Goal: Task Accomplishment & Management: Manage account settings

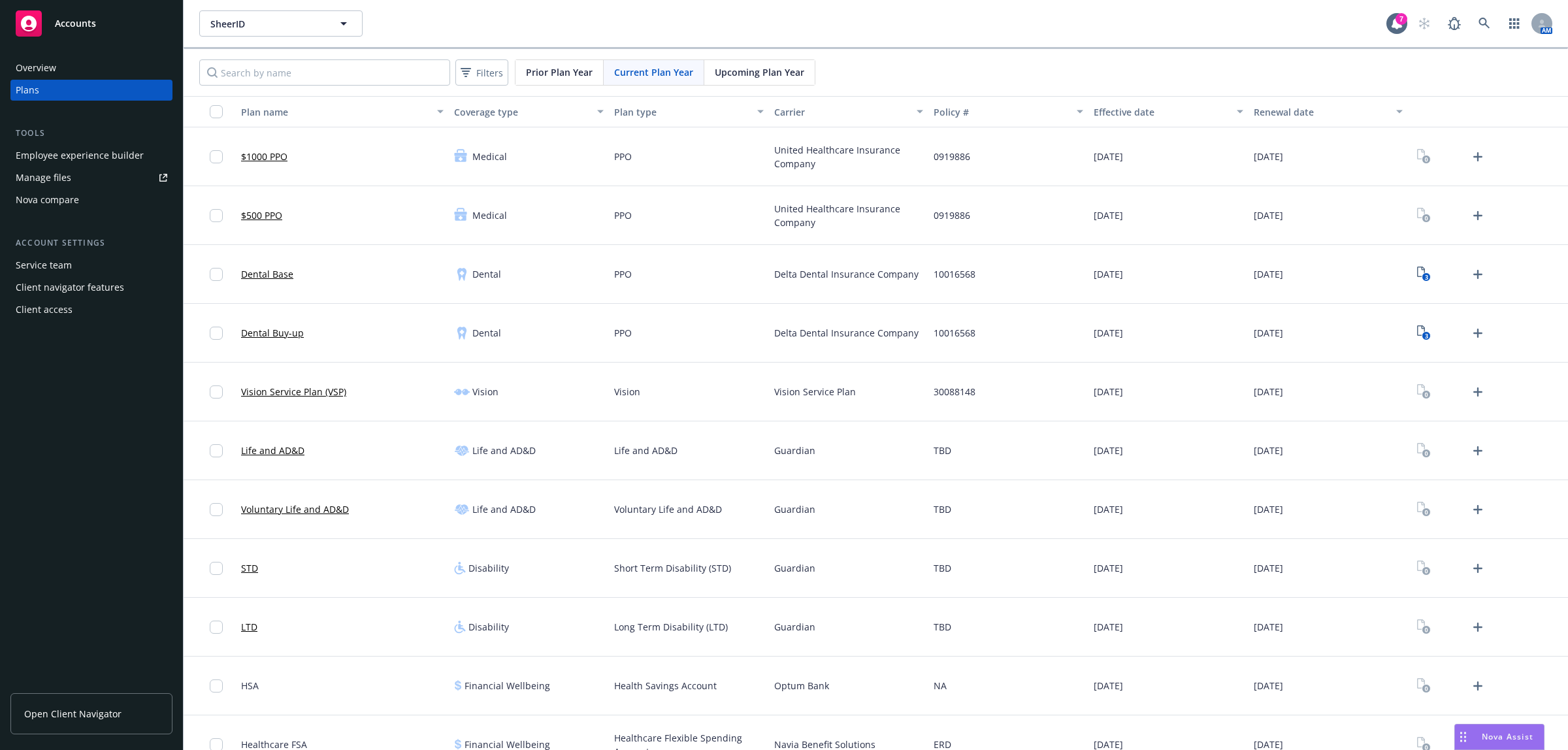
scroll to position [1375, 0]
click at [1470, 162] on icon "Upload Plan Documents" at bounding box center [1478, 157] width 16 height 16
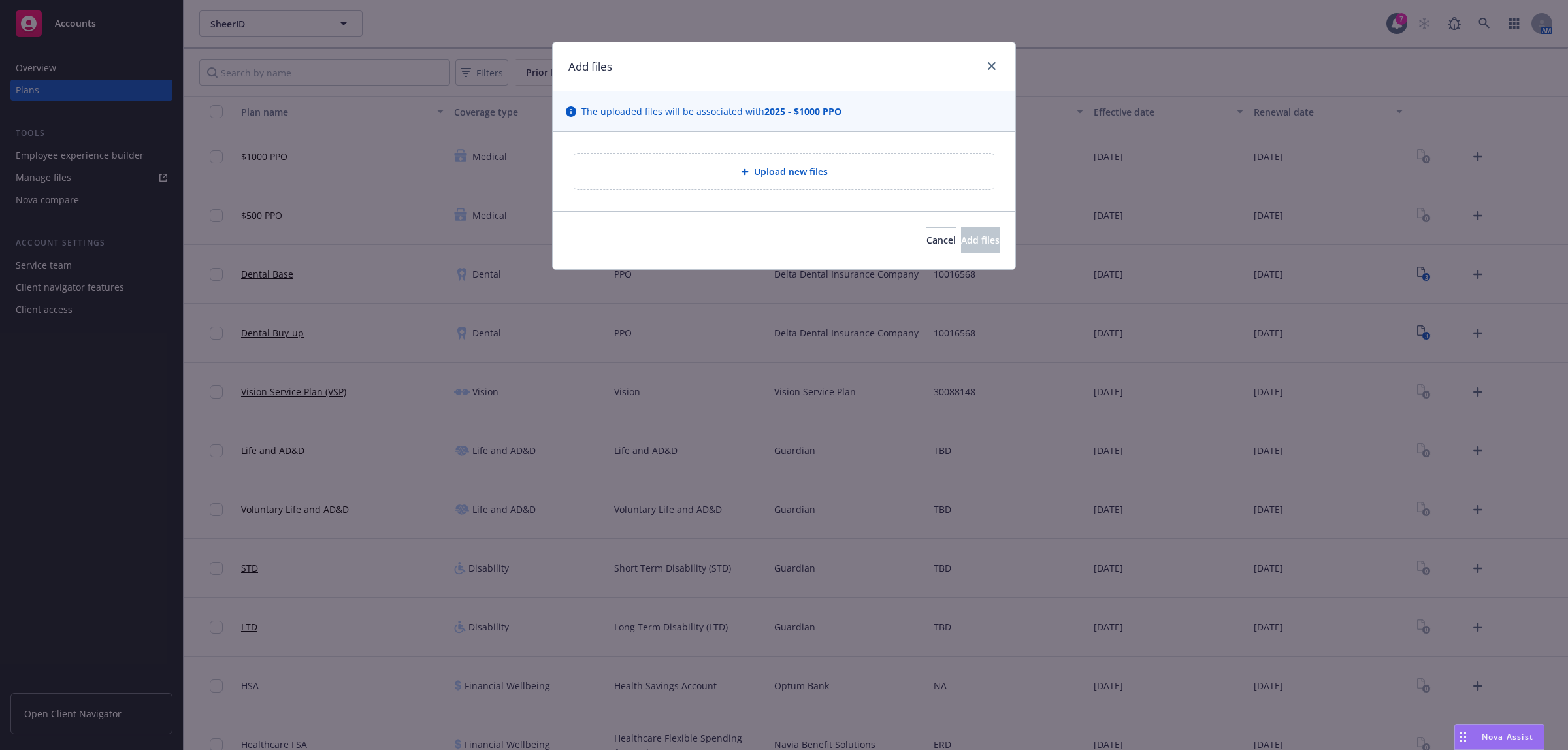
click at [884, 171] on div "Upload new files" at bounding box center [784, 171] width 398 height 15
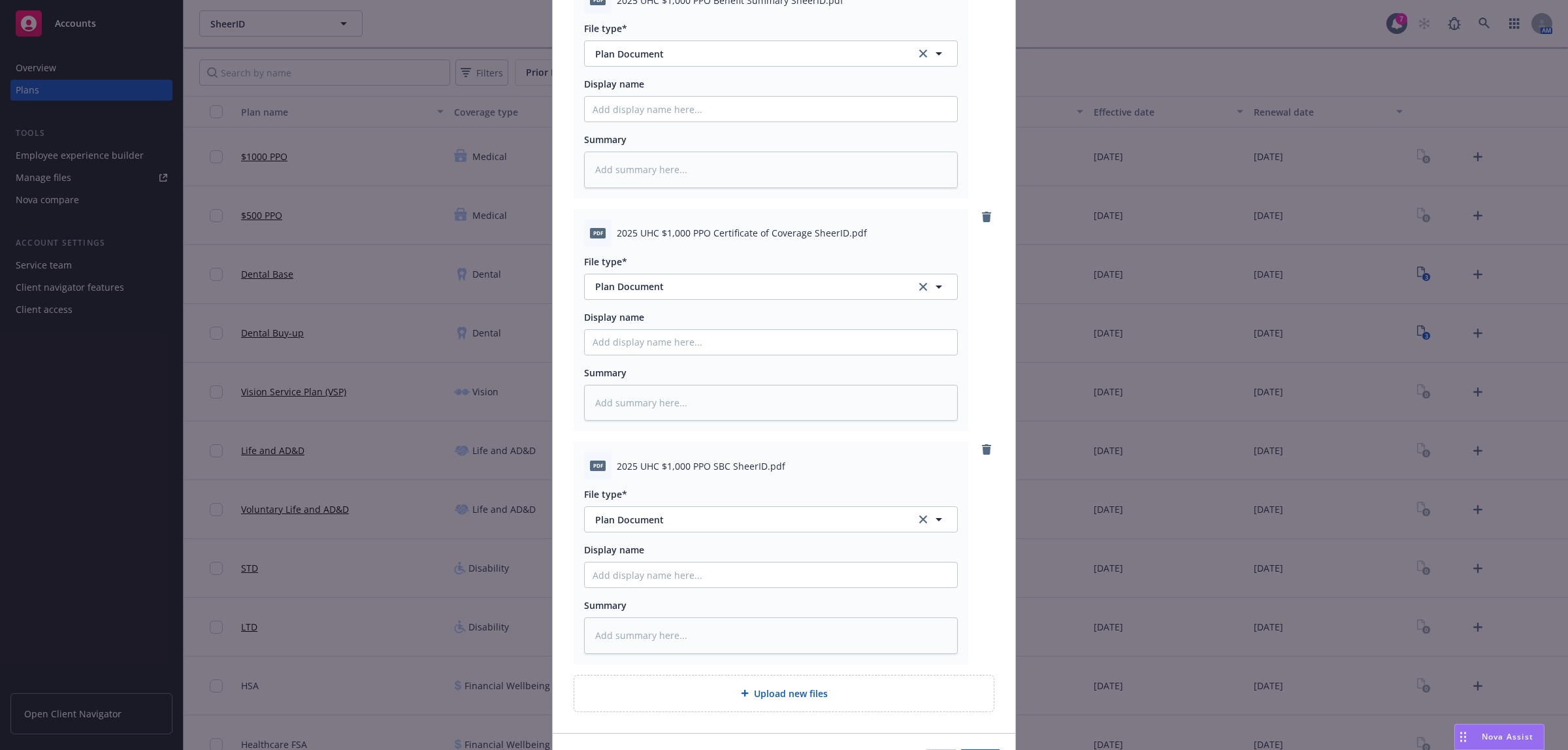
scroll to position [261, 0]
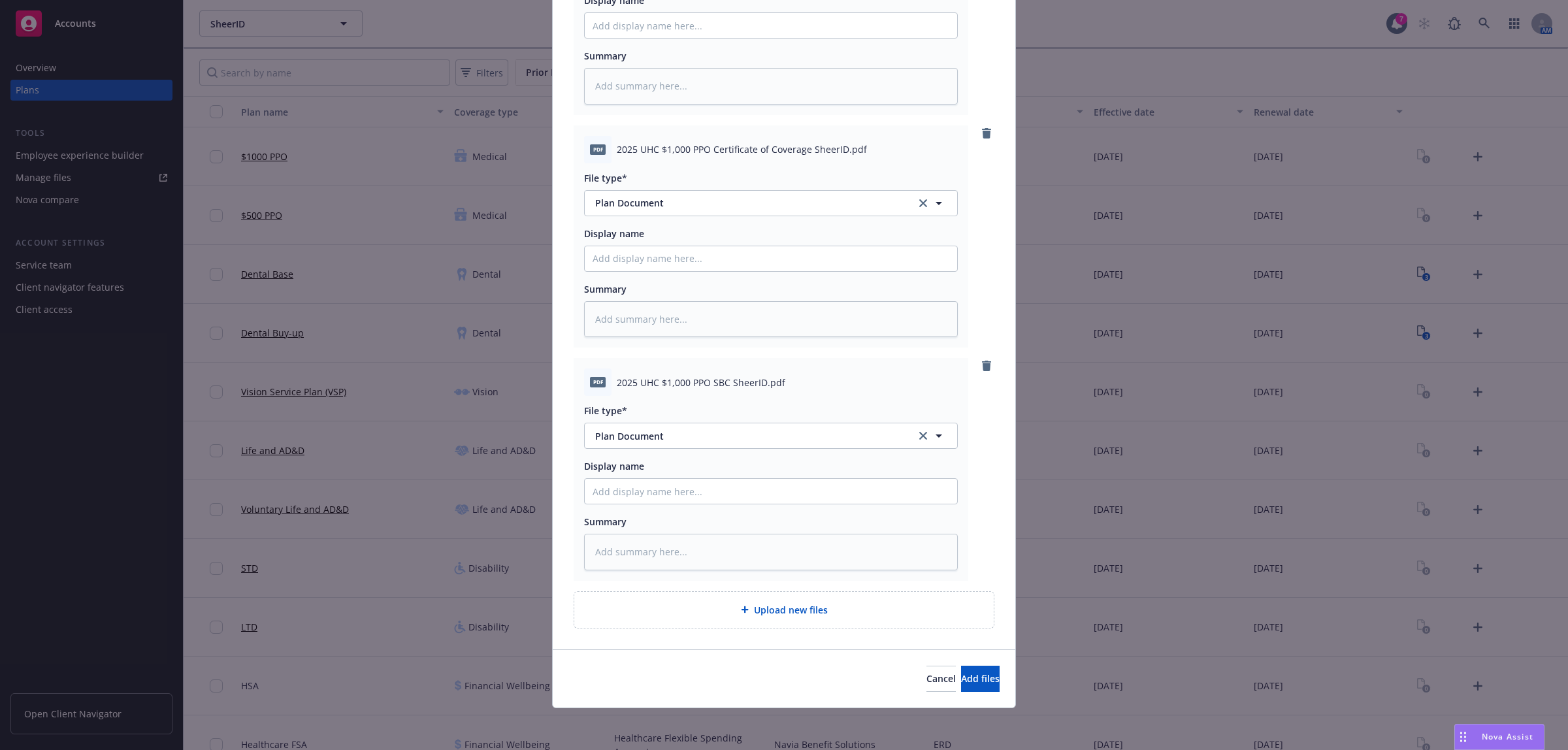
click at [795, 611] on span "Upload new files" at bounding box center [791, 611] width 74 height 14
click at [961, 676] on span "Add files" at bounding box center [980, 679] width 38 height 13
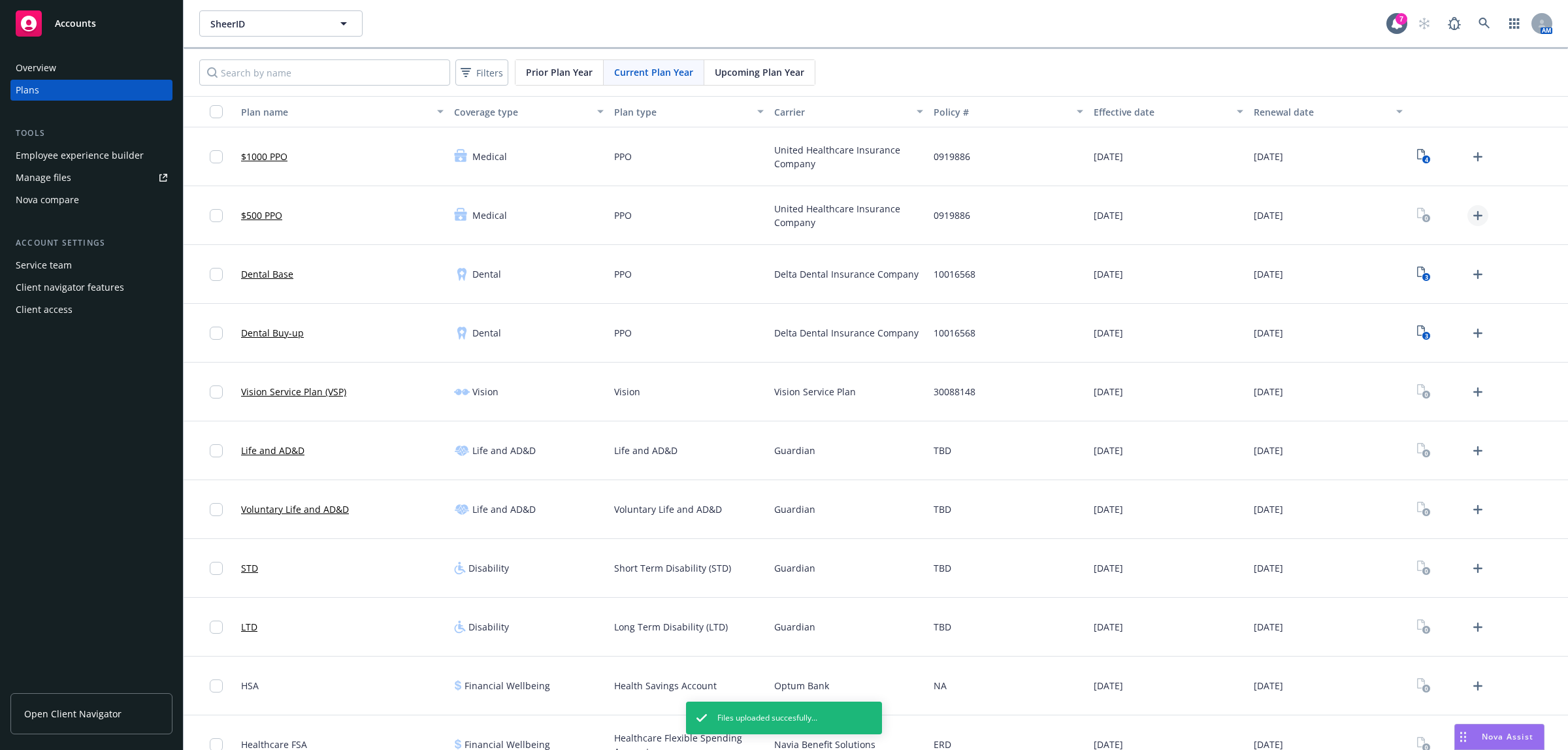
click at [1473, 215] on icon "Upload Plan Documents" at bounding box center [1478, 216] width 9 height 9
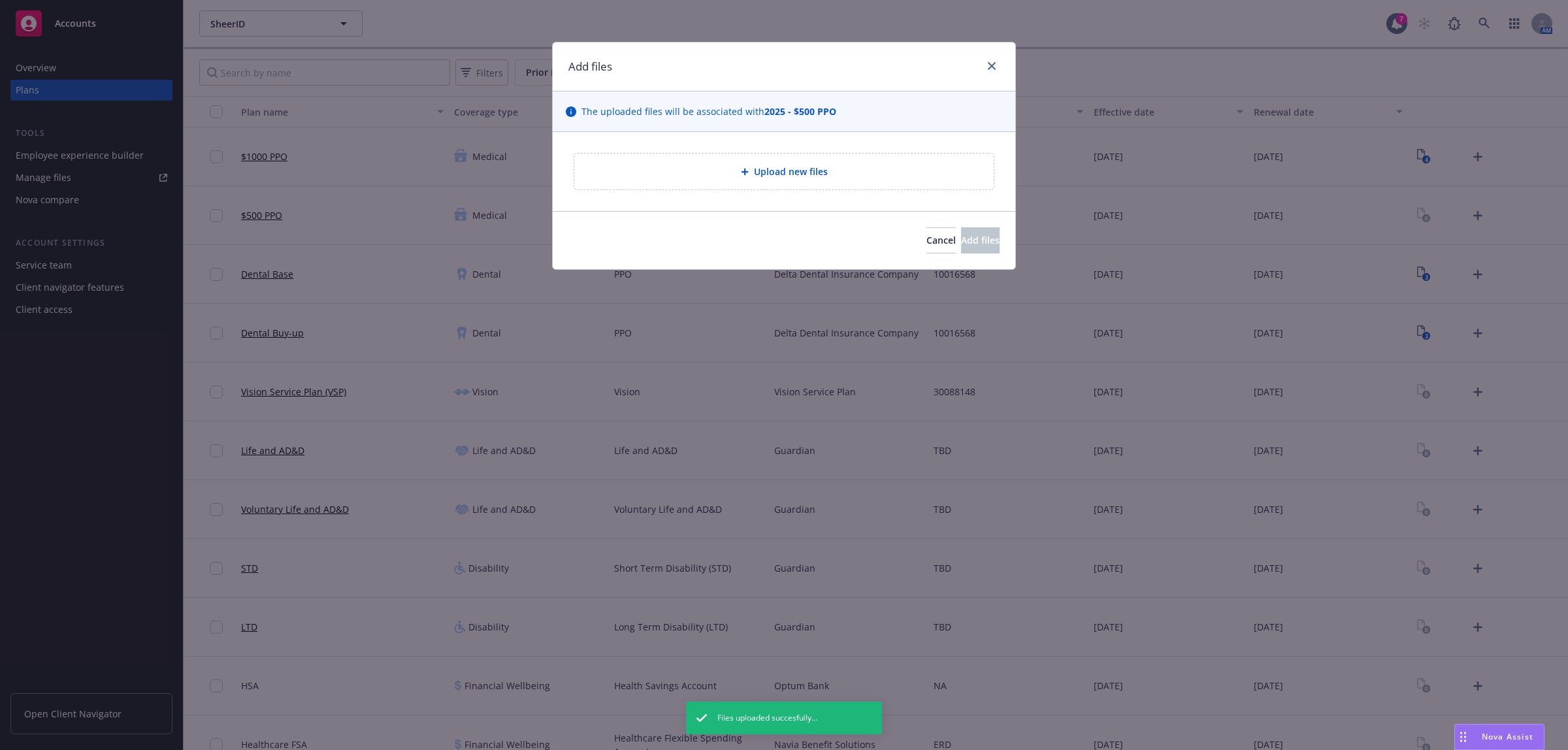
click at [714, 185] on div "Upload new files" at bounding box center [784, 171] width 420 height 36
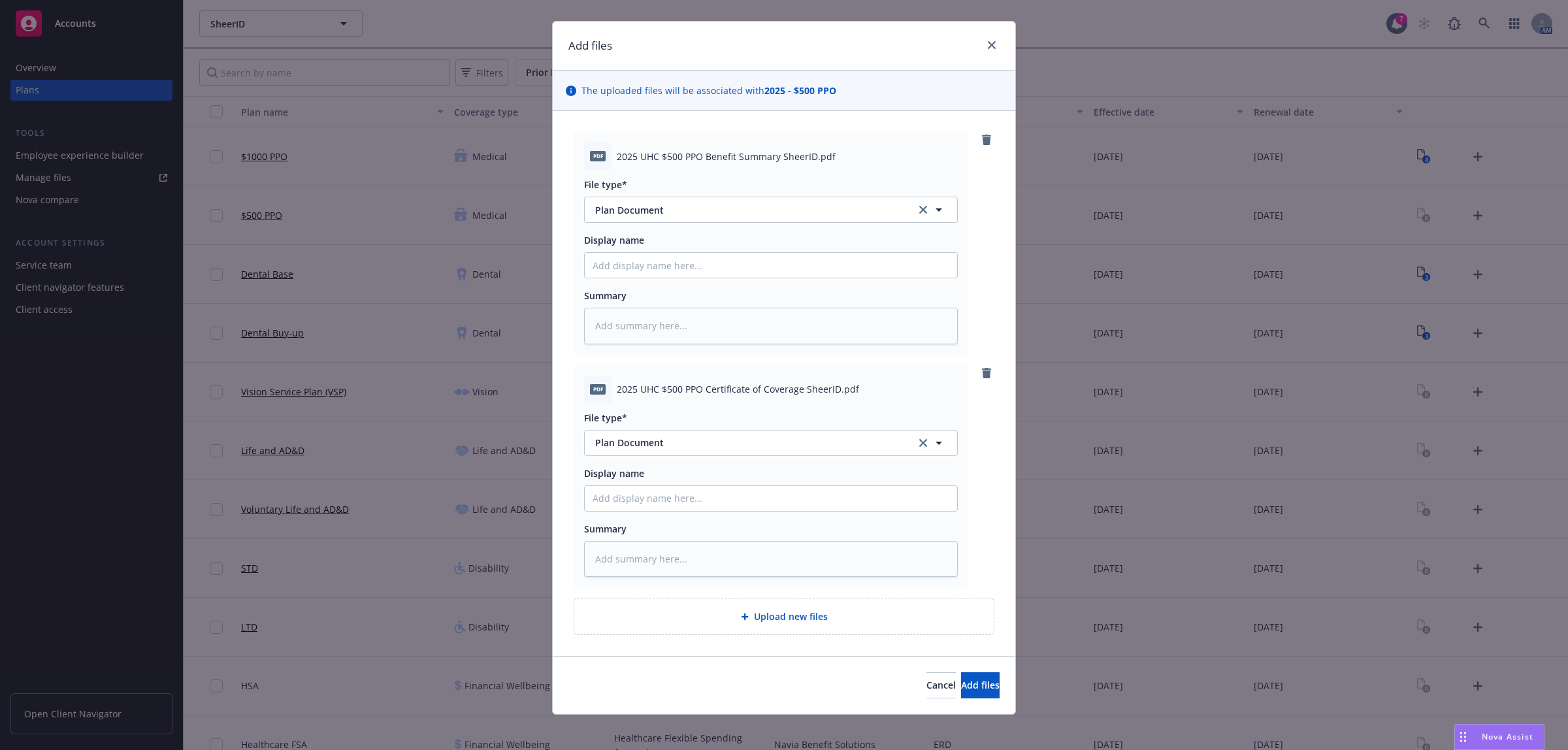
scroll to position [27, 0]
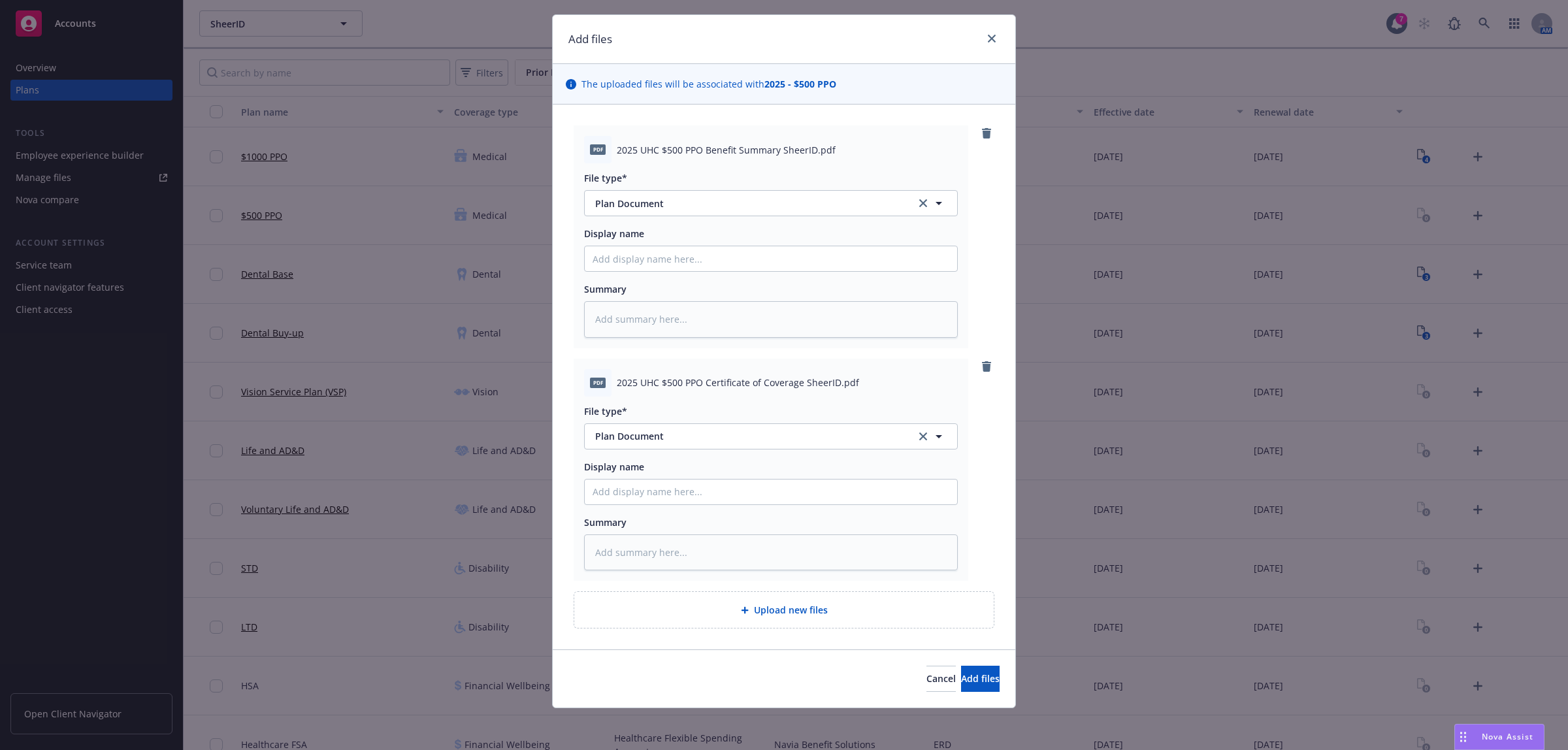
click at [818, 604] on span "Upload new files" at bounding box center [791, 611] width 74 height 14
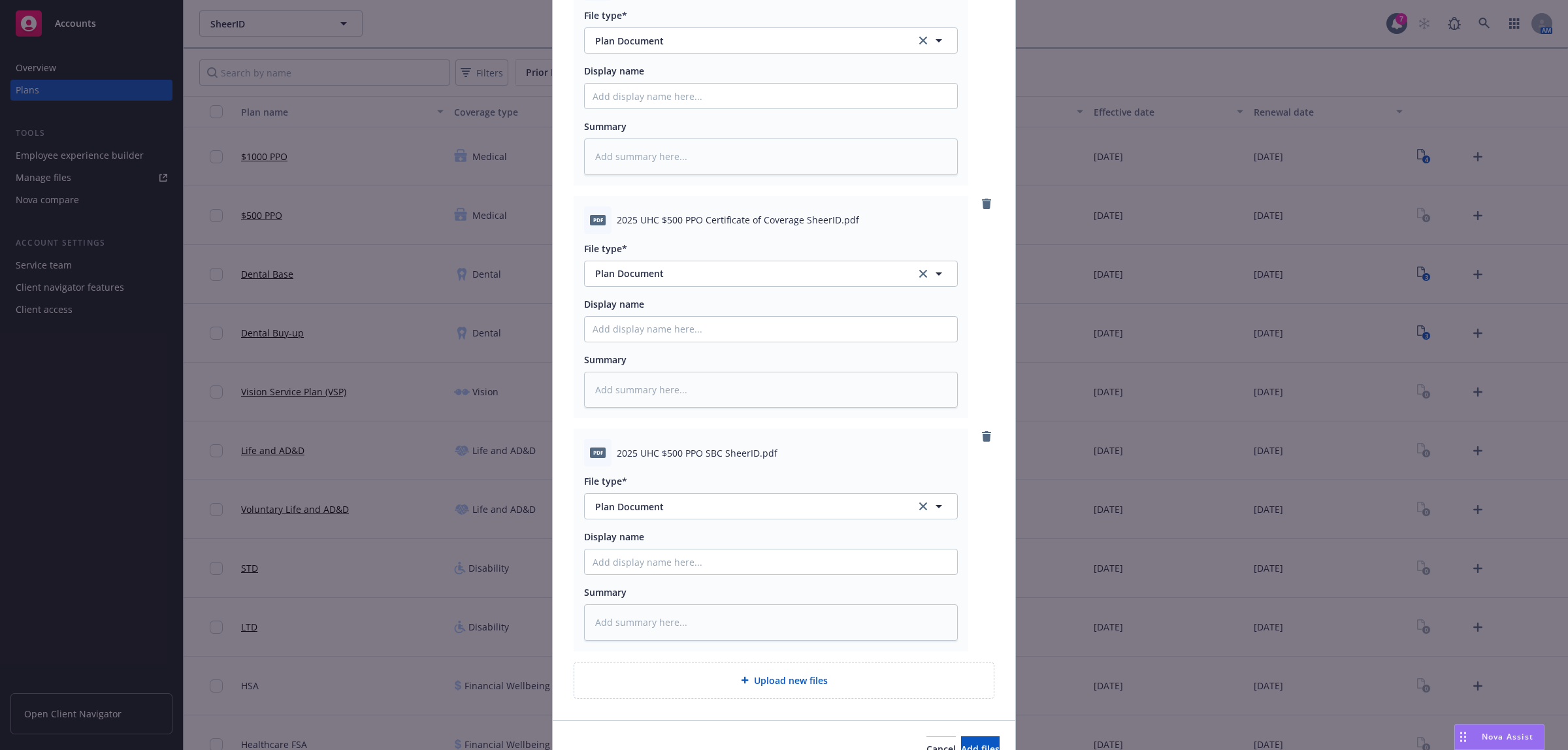
scroll to position [261, 0]
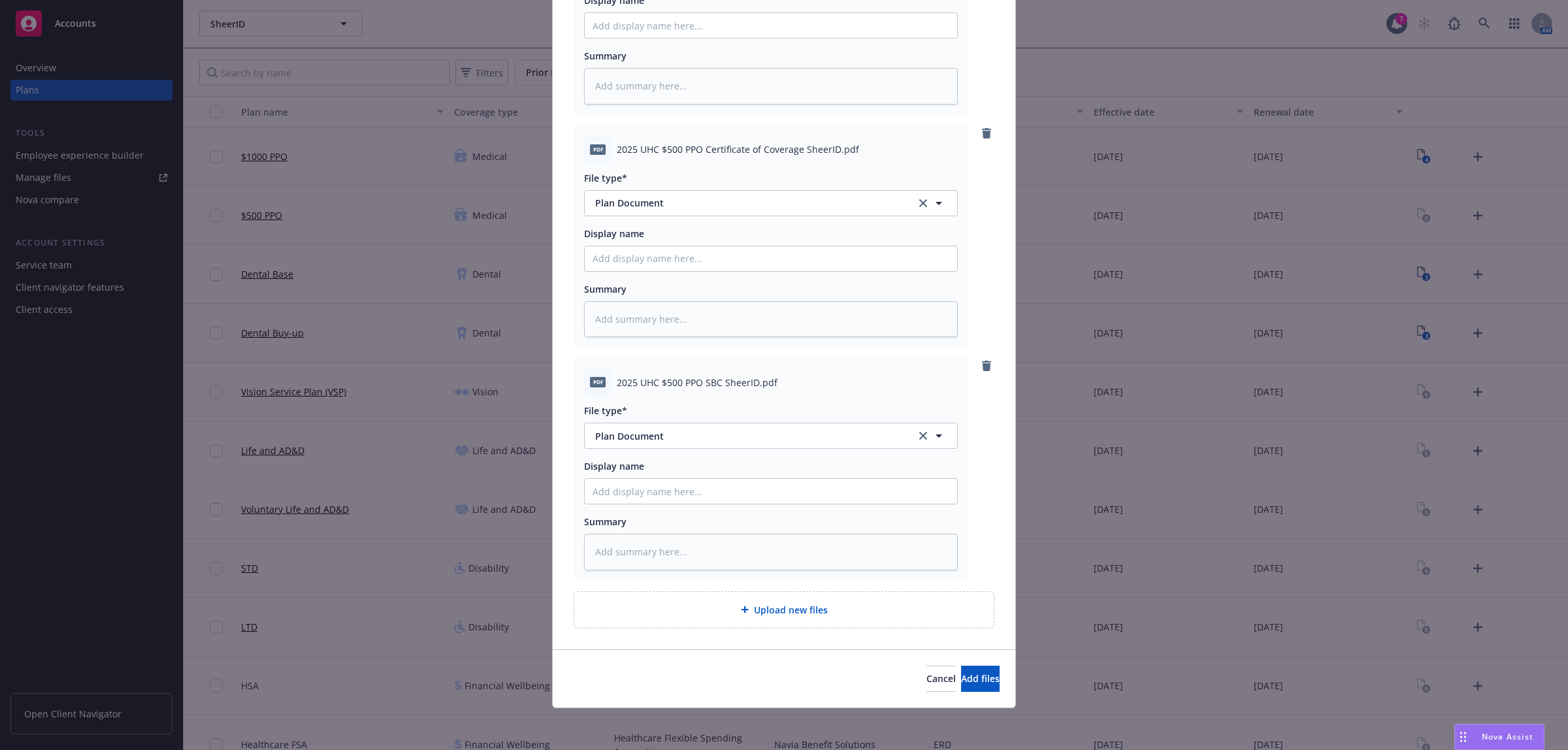
click at [783, 612] on span "Upload new files" at bounding box center [791, 611] width 74 height 14
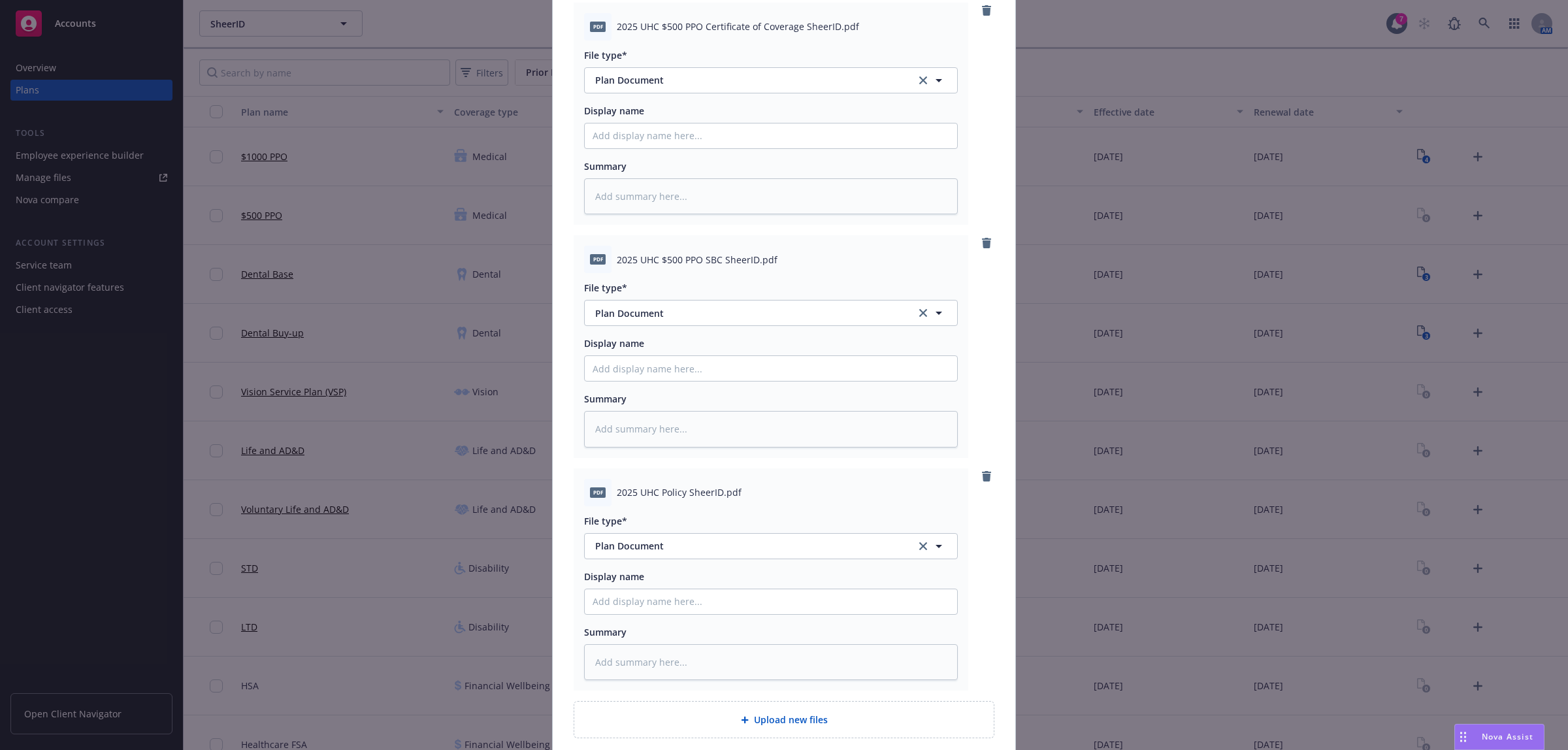
scroll to position [494, 0]
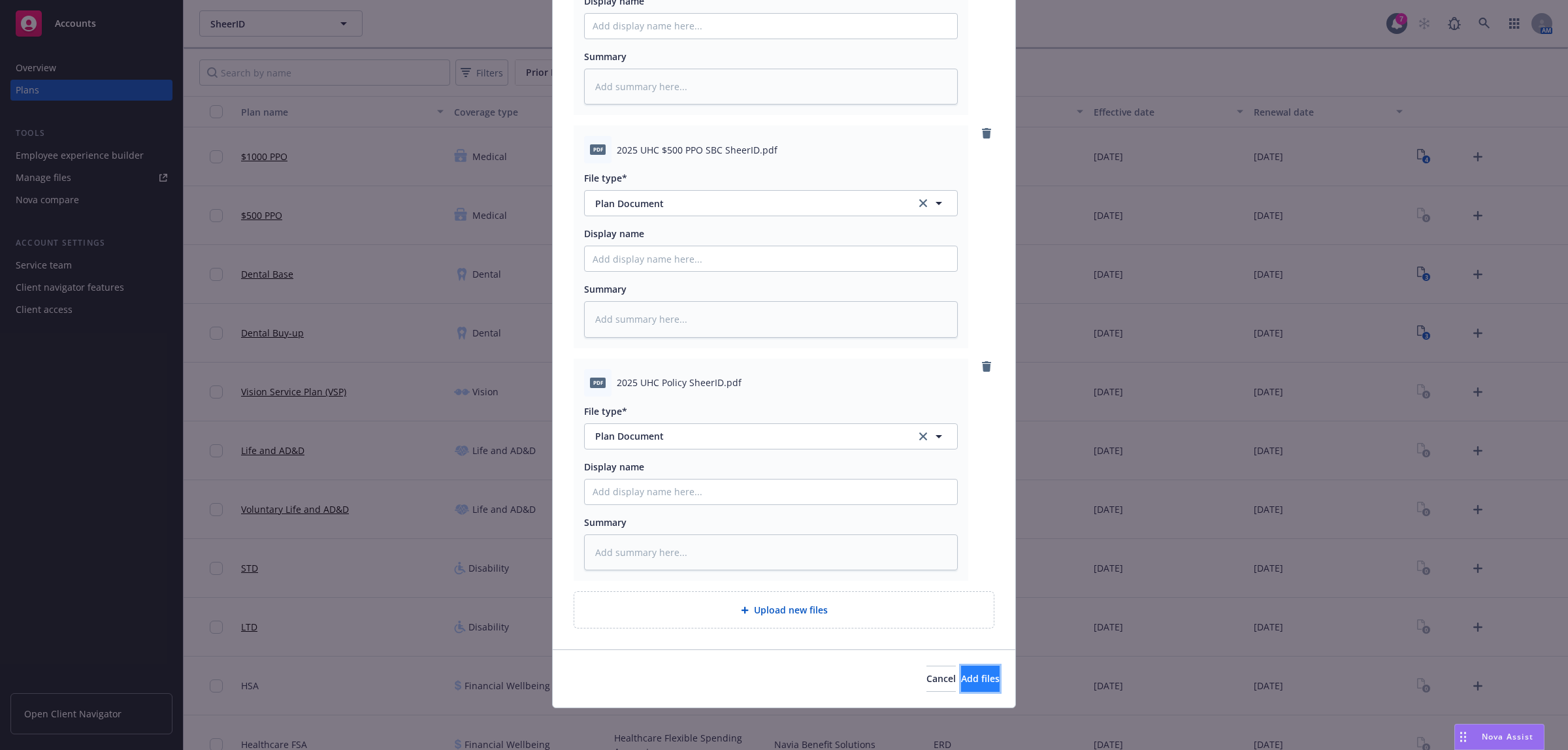
click at [961, 672] on span "Add files" at bounding box center [980, 679] width 38 height 13
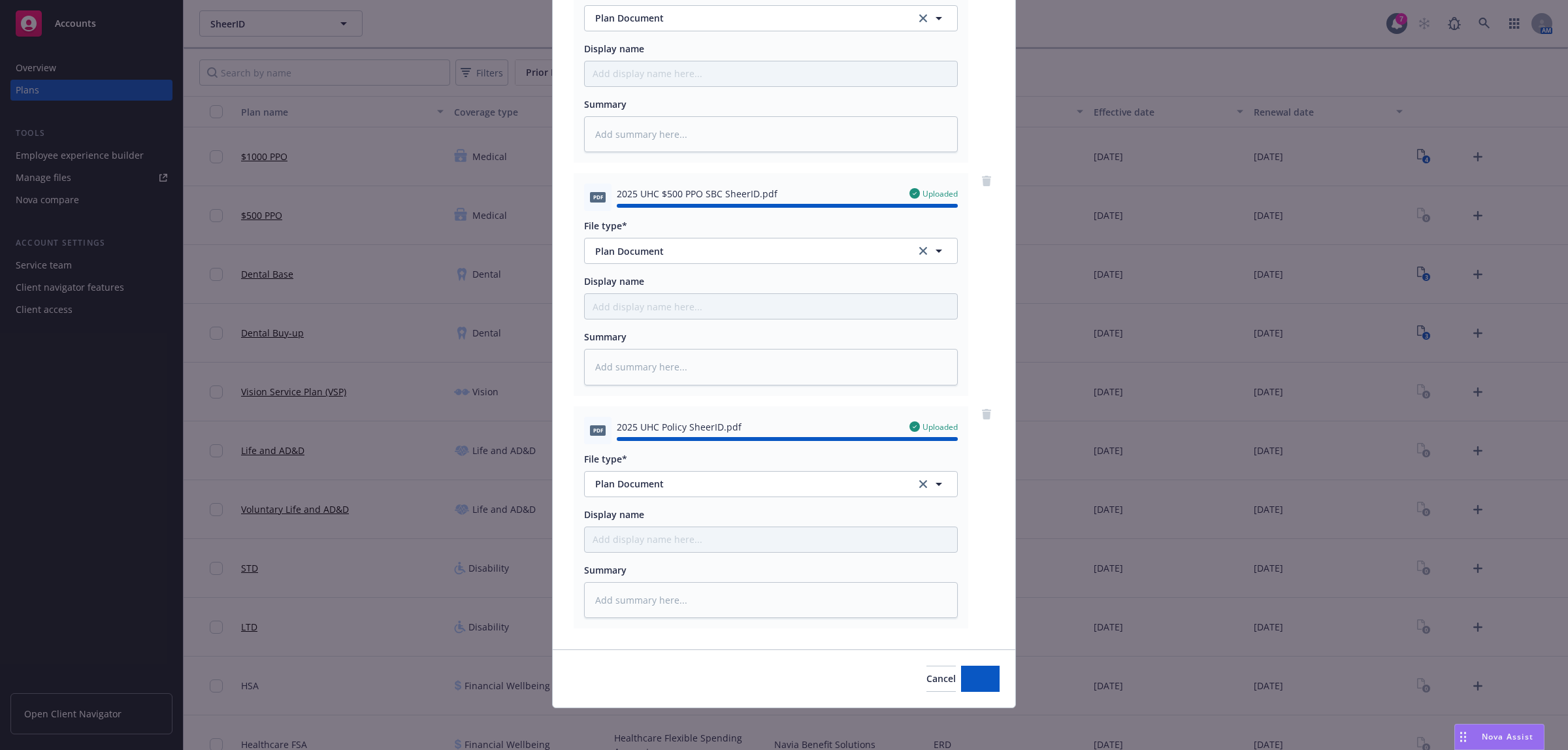
type textarea "x"
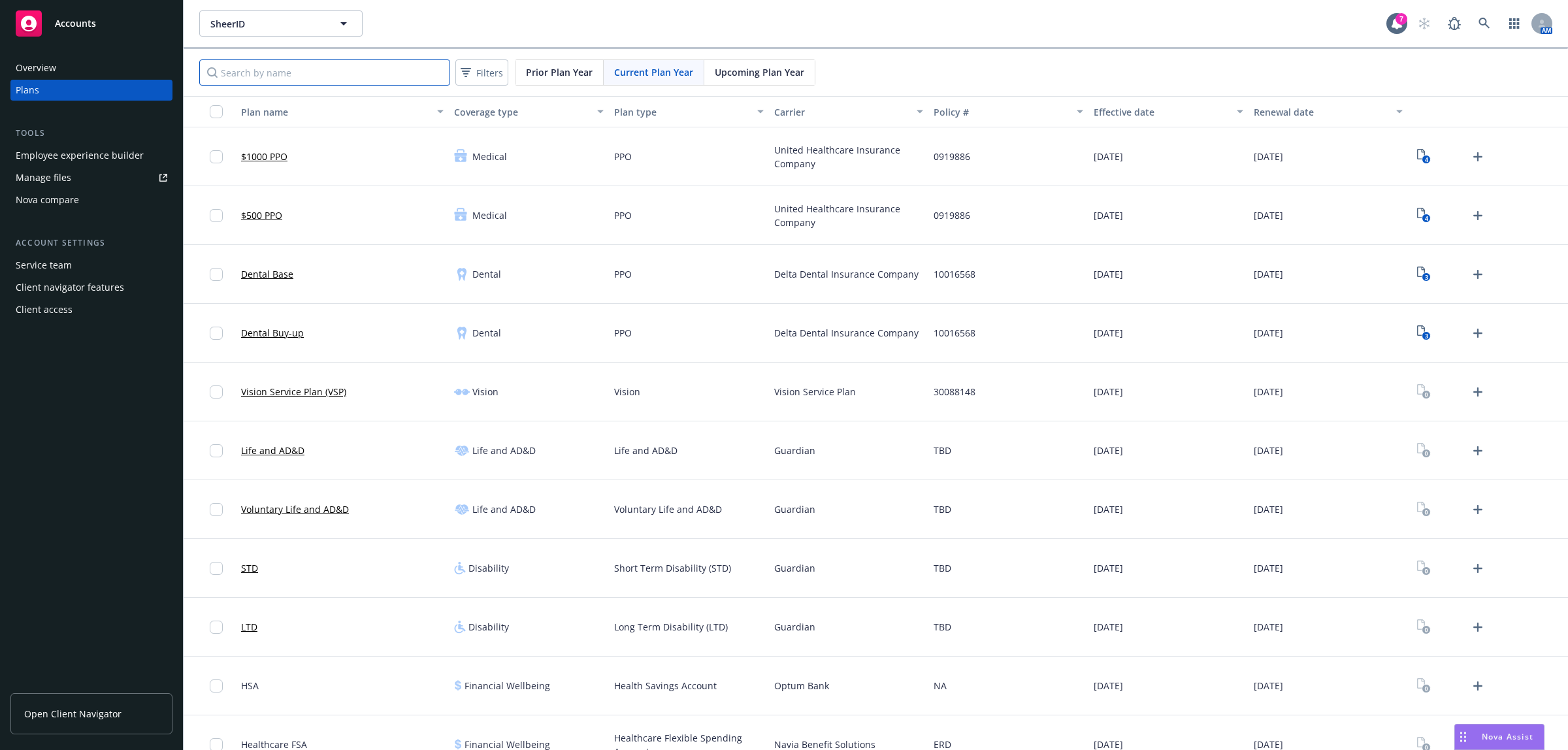
click at [290, 76] on input "Search by name" at bounding box center [325, 72] width 251 height 26
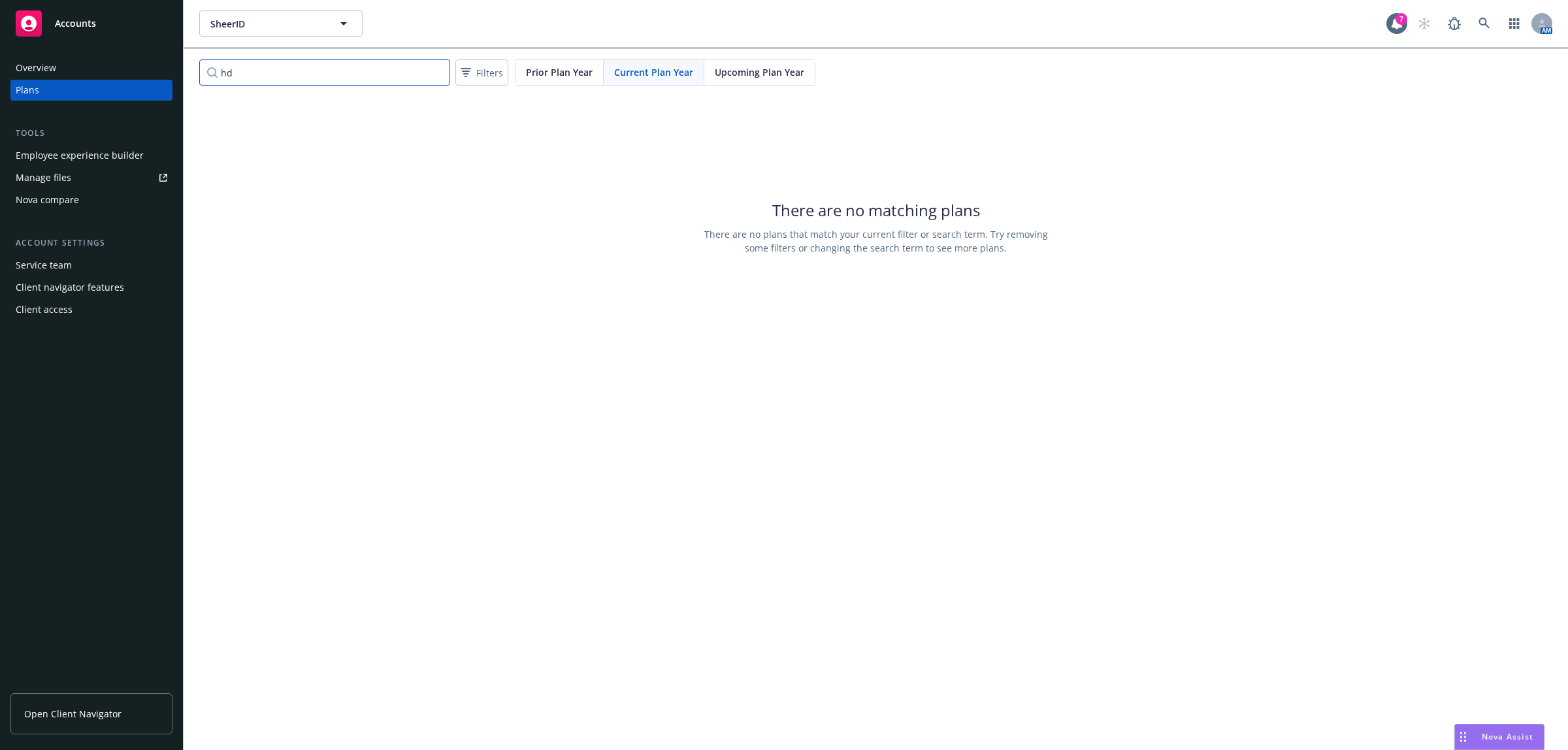
type input "h"
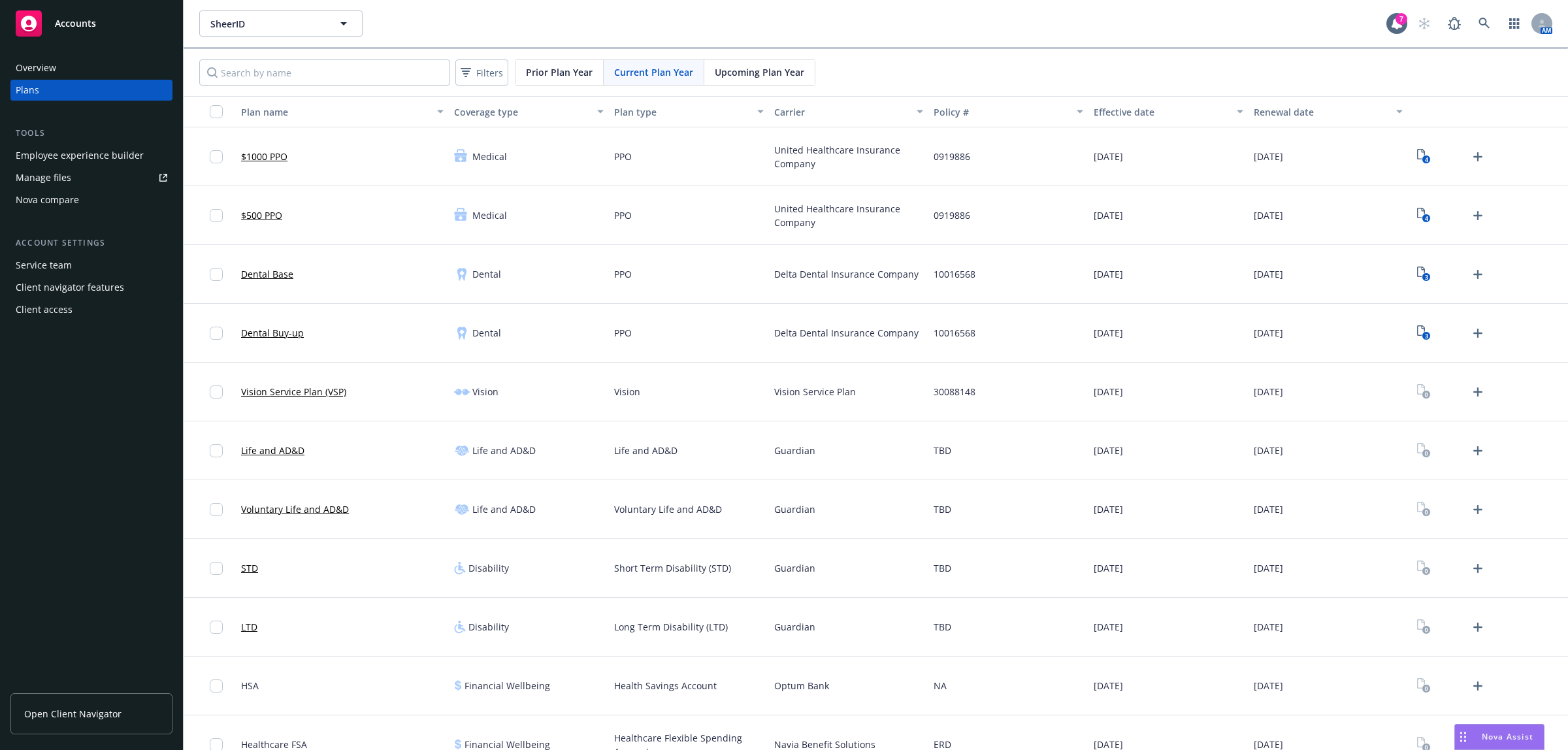
click at [69, 157] on div "Employee experience builder" at bounding box center [80, 155] width 128 height 21
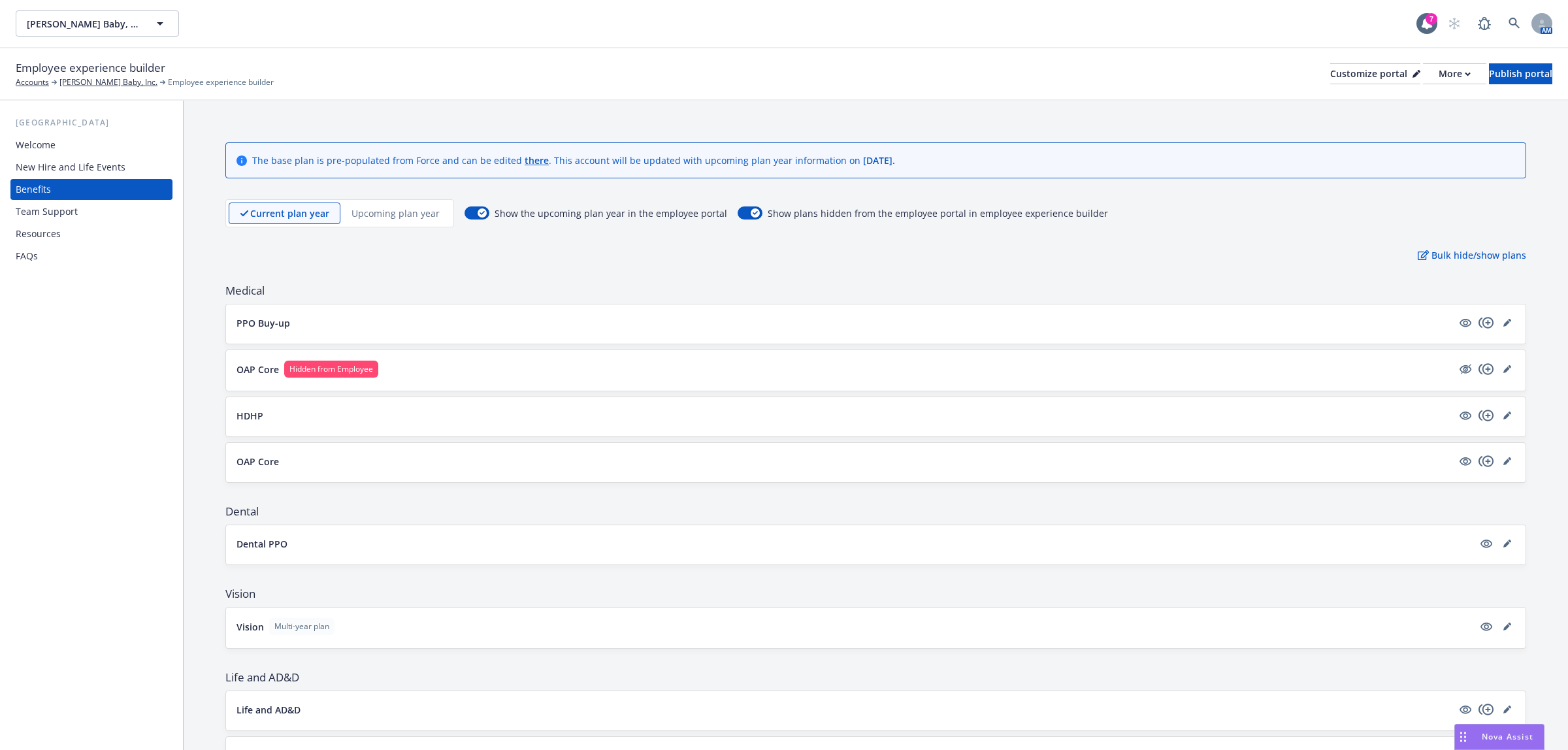
scroll to position [294, 0]
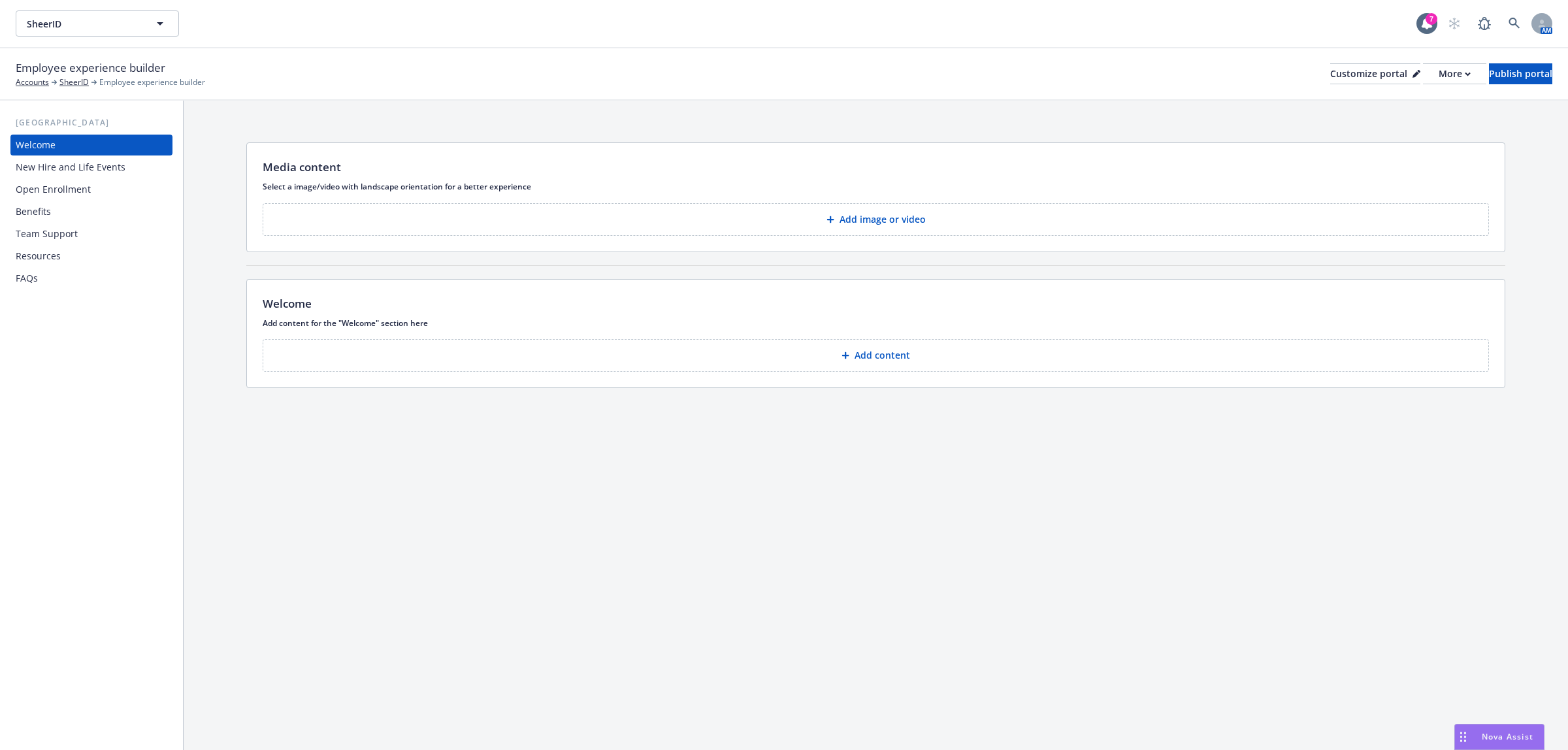
click at [121, 204] on div "Benefits" at bounding box center [92, 211] width 152 height 21
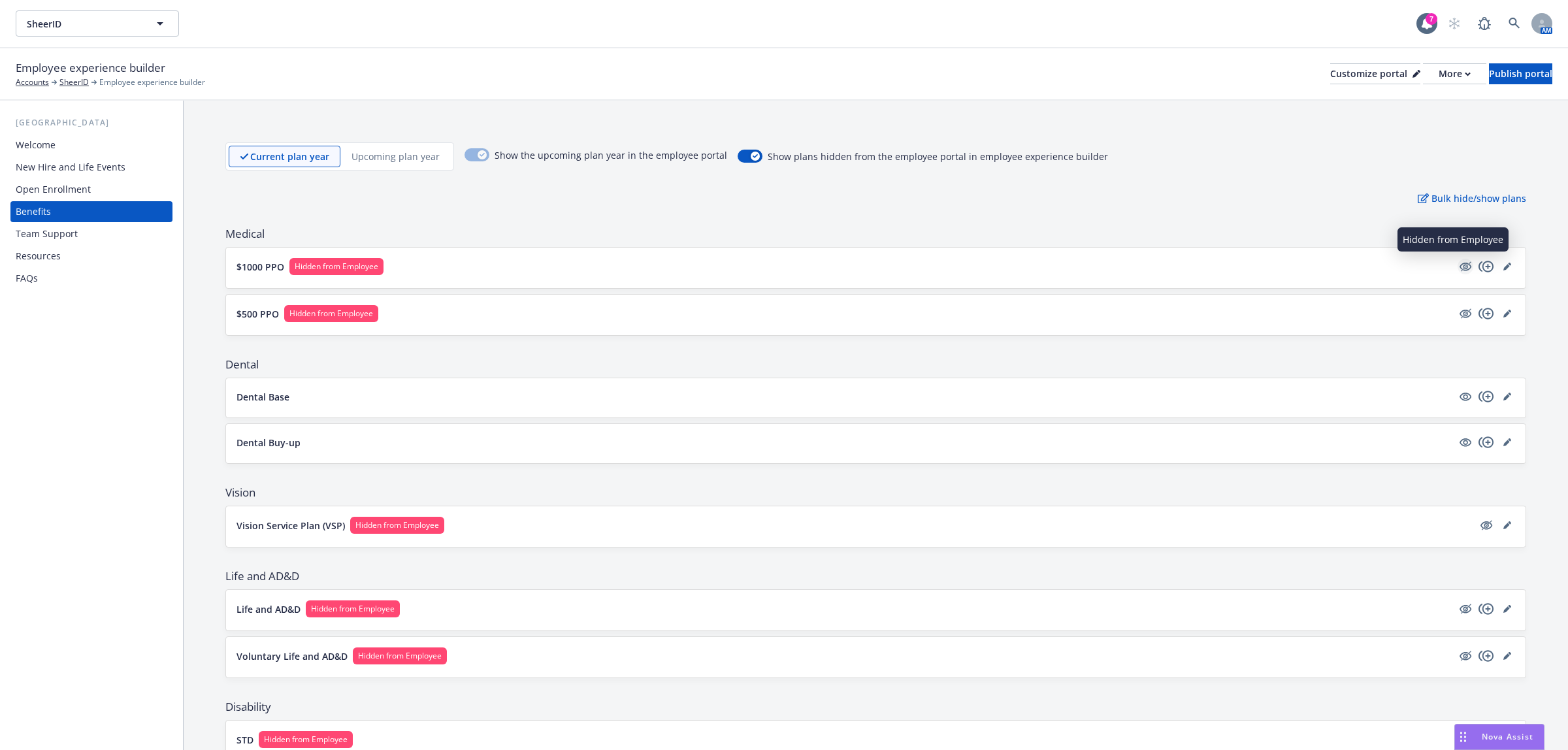
click at [1460, 265] on icon "hidden" at bounding box center [1465, 267] width 12 height 9
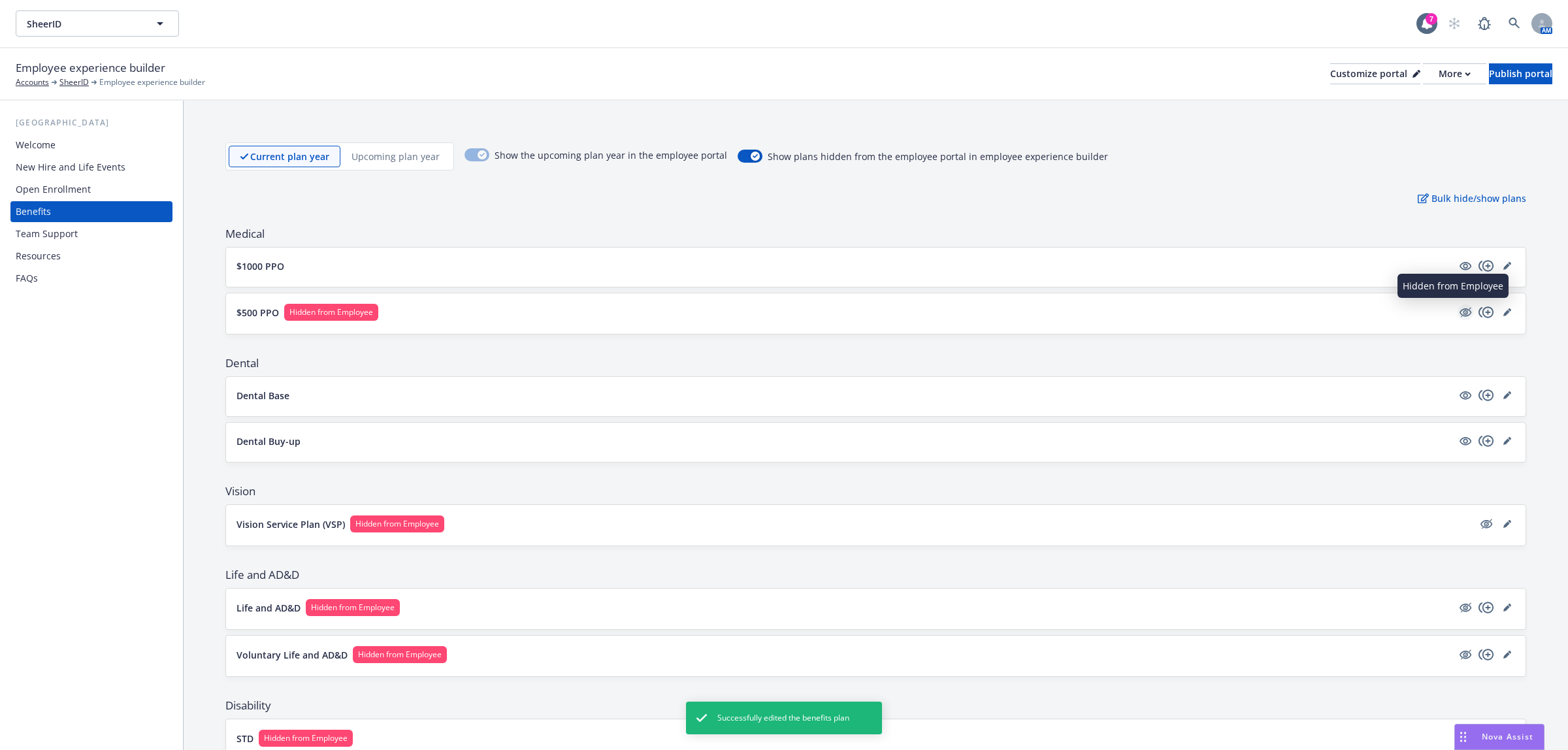
click at [1462, 312] on icon "hidden" at bounding box center [1466, 312] width 10 height 10
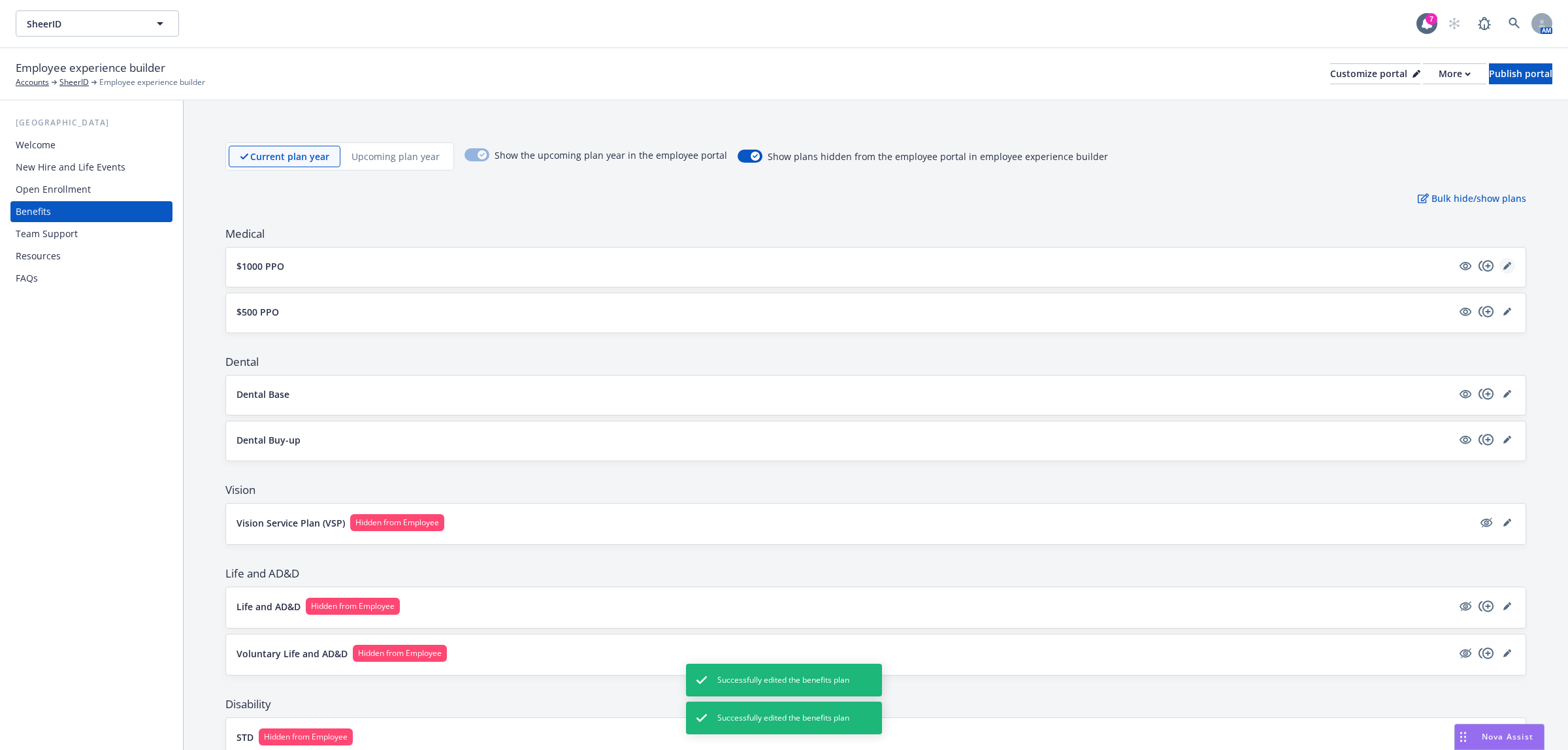
click at [1504, 267] on icon "editPencil" at bounding box center [1508, 266] width 8 height 8
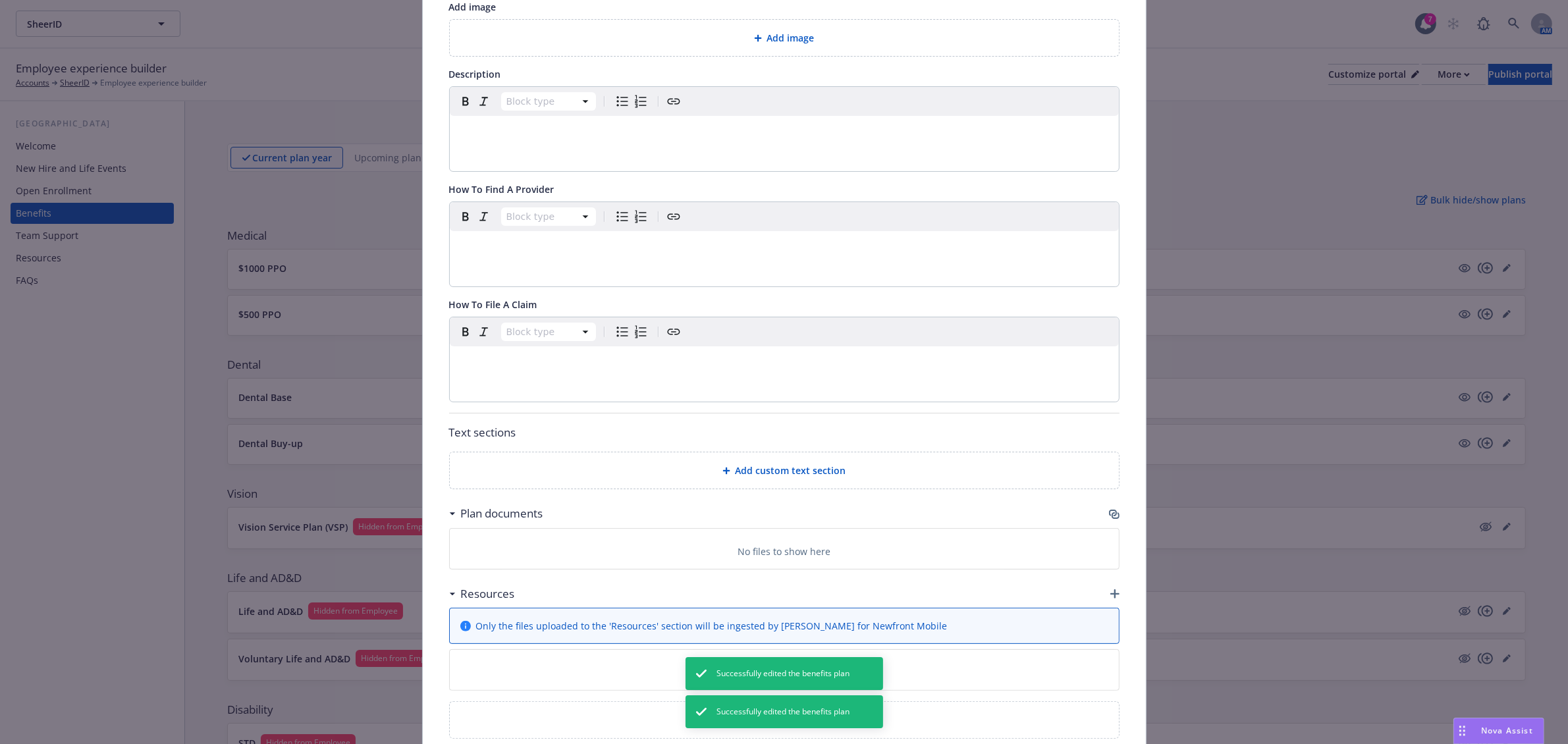
scroll to position [287, 0]
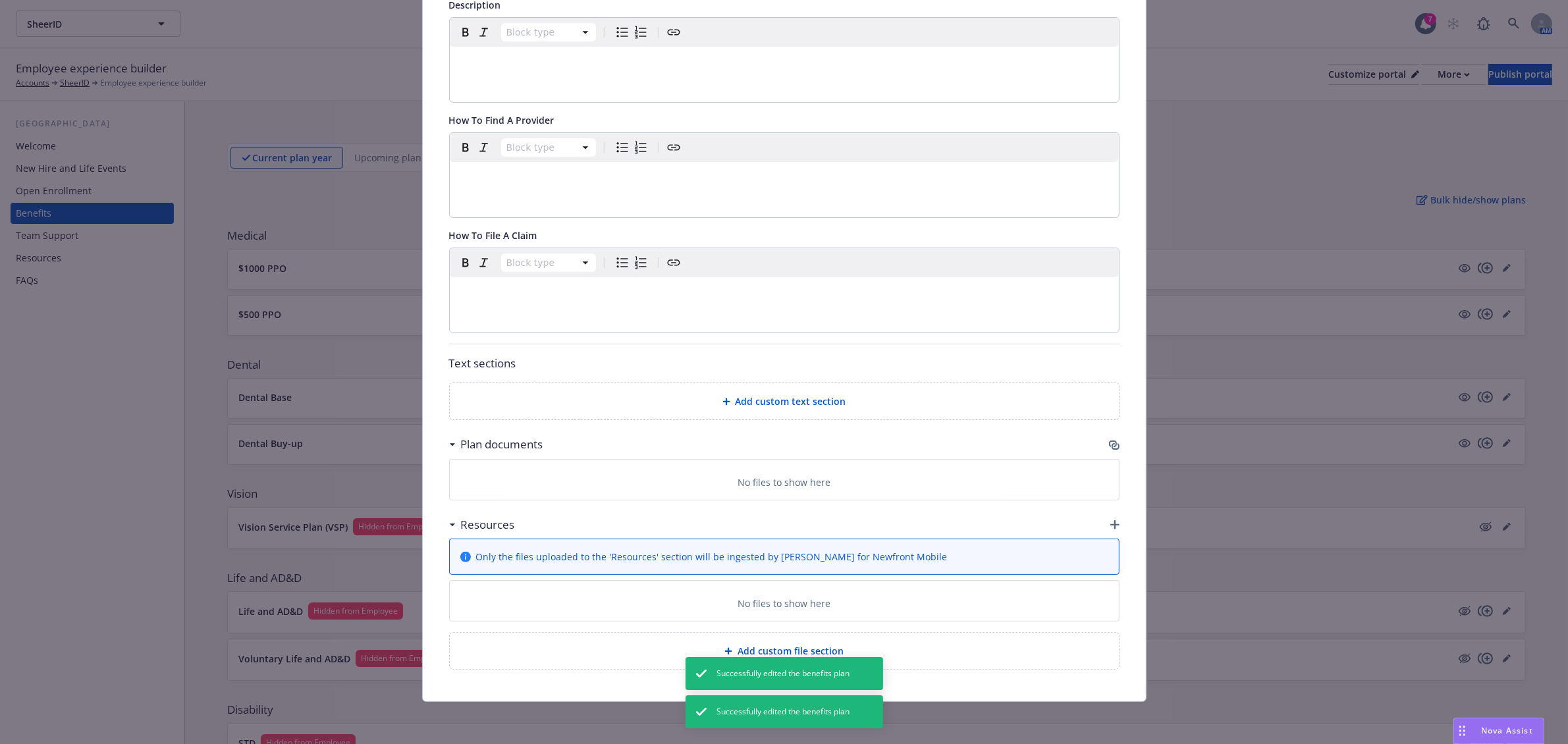
click at [1110, 443] on icon "button" at bounding box center [1114, 445] width 10 height 10
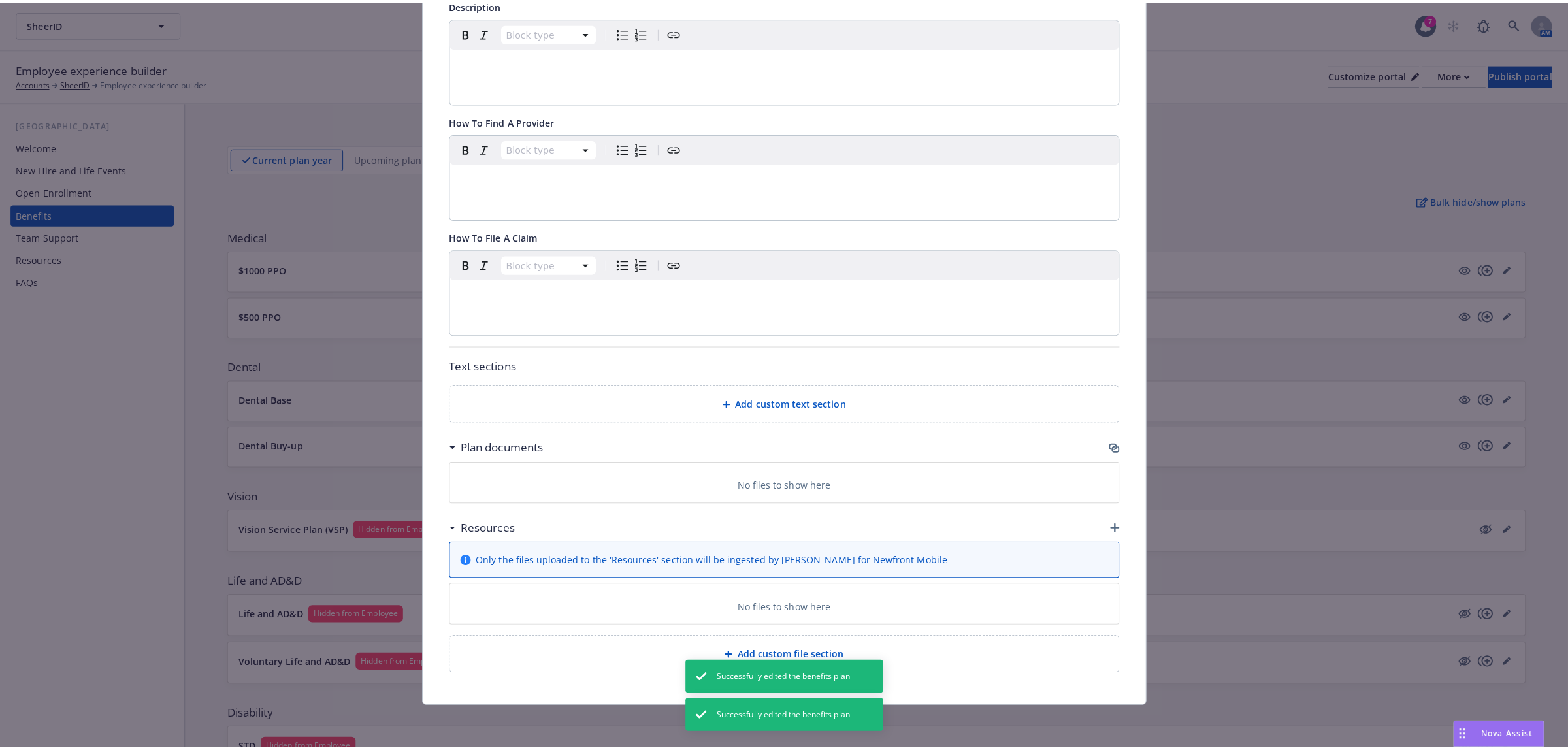
scroll to position [272, 0]
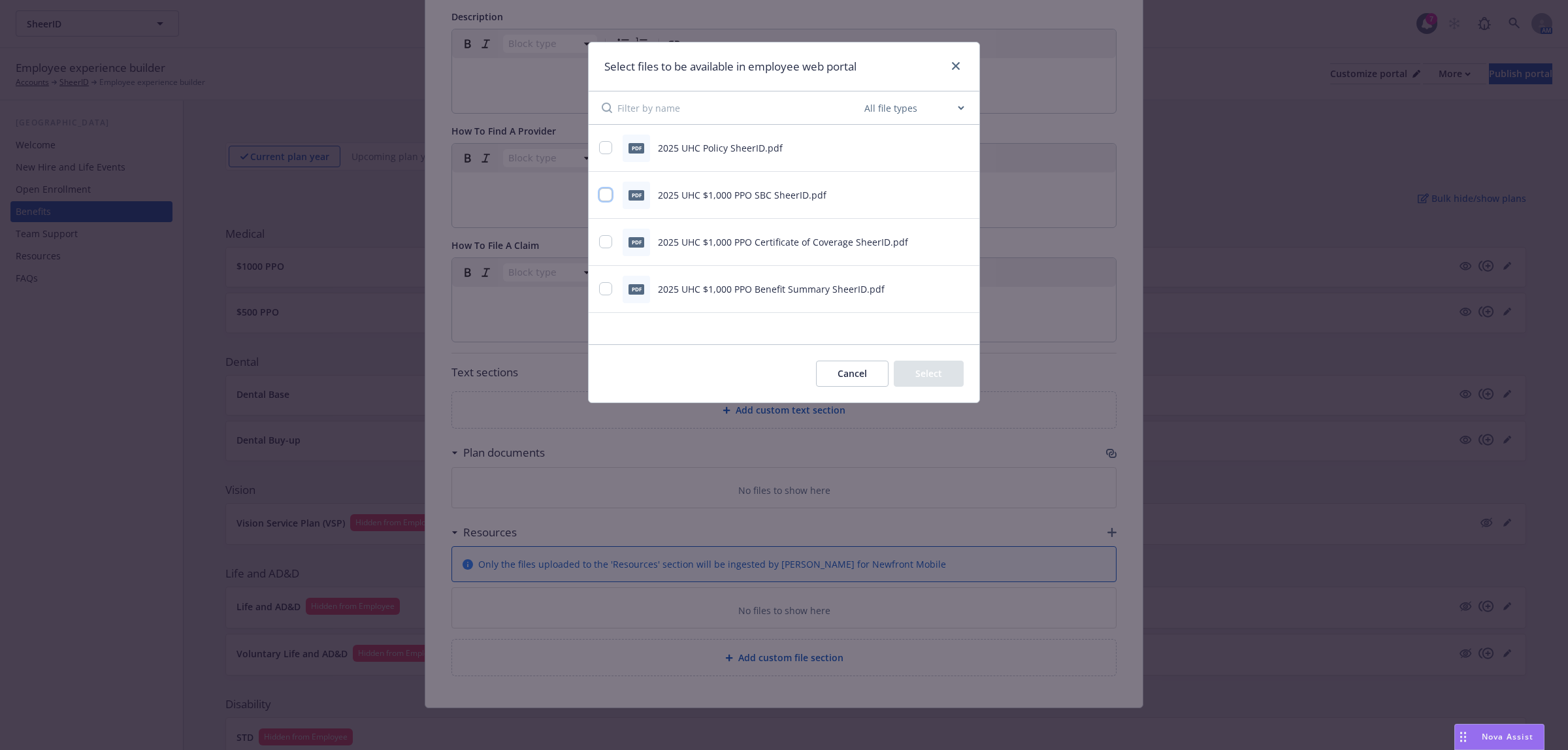
click at [608, 193] on input "checkbox" at bounding box center [605, 194] width 13 height 13
checkbox input "true"
click at [609, 245] on input "checkbox" at bounding box center [605, 242] width 13 height 13
checkbox input "true"
click at [608, 296] on div at bounding box center [607, 290] width 16 height 14
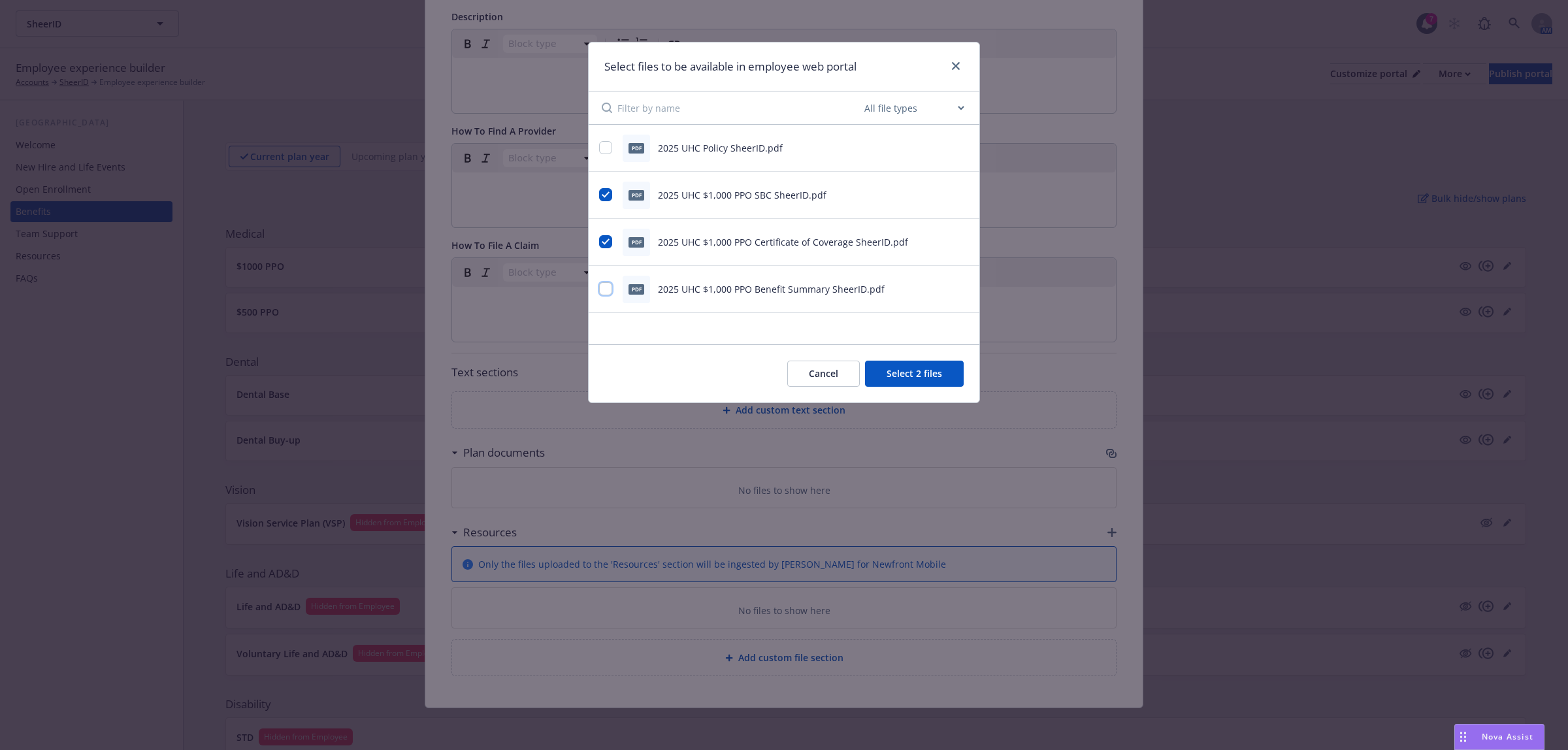
click at [605, 287] on input "checkbox" at bounding box center [605, 289] width 13 height 13
checkbox input "true"
click at [892, 378] on button "Select 3 files" at bounding box center [914, 373] width 99 height 26
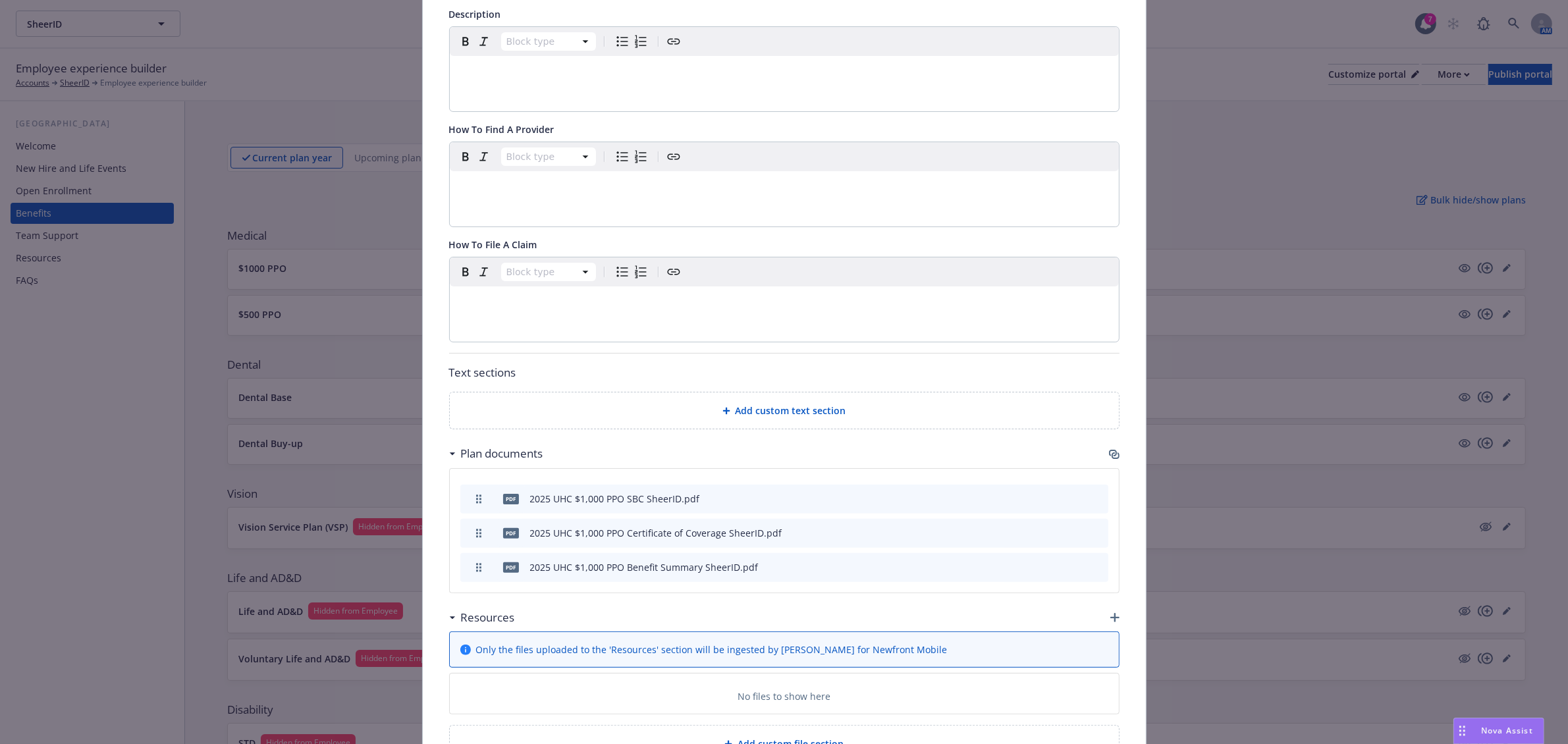
click at [1110, 617] on icon "button" at bounding box center [1114, 618] width 9 height 9
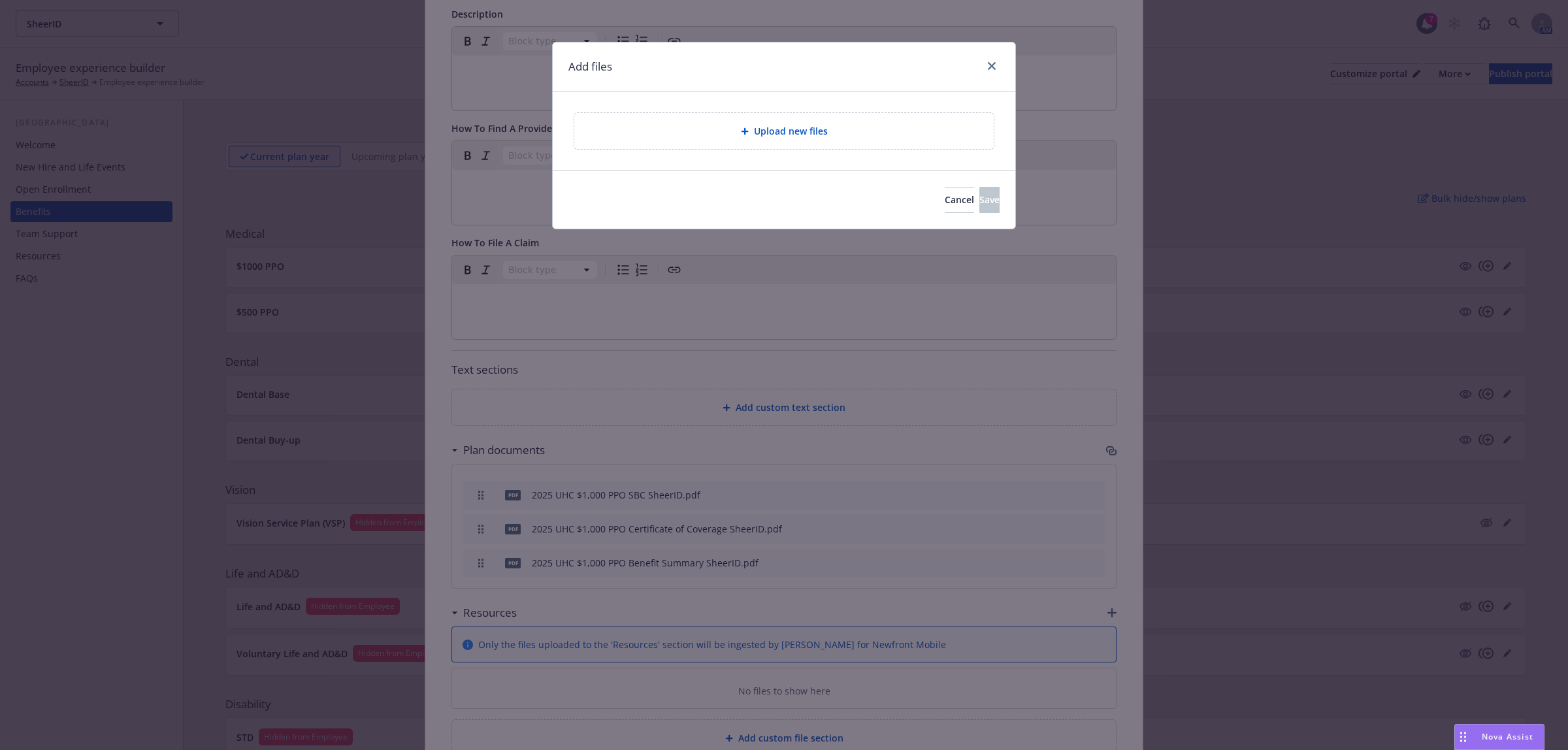
click at [762, 135] on span "Upload new files" at bounding box center [791, 132] width 74 height 14
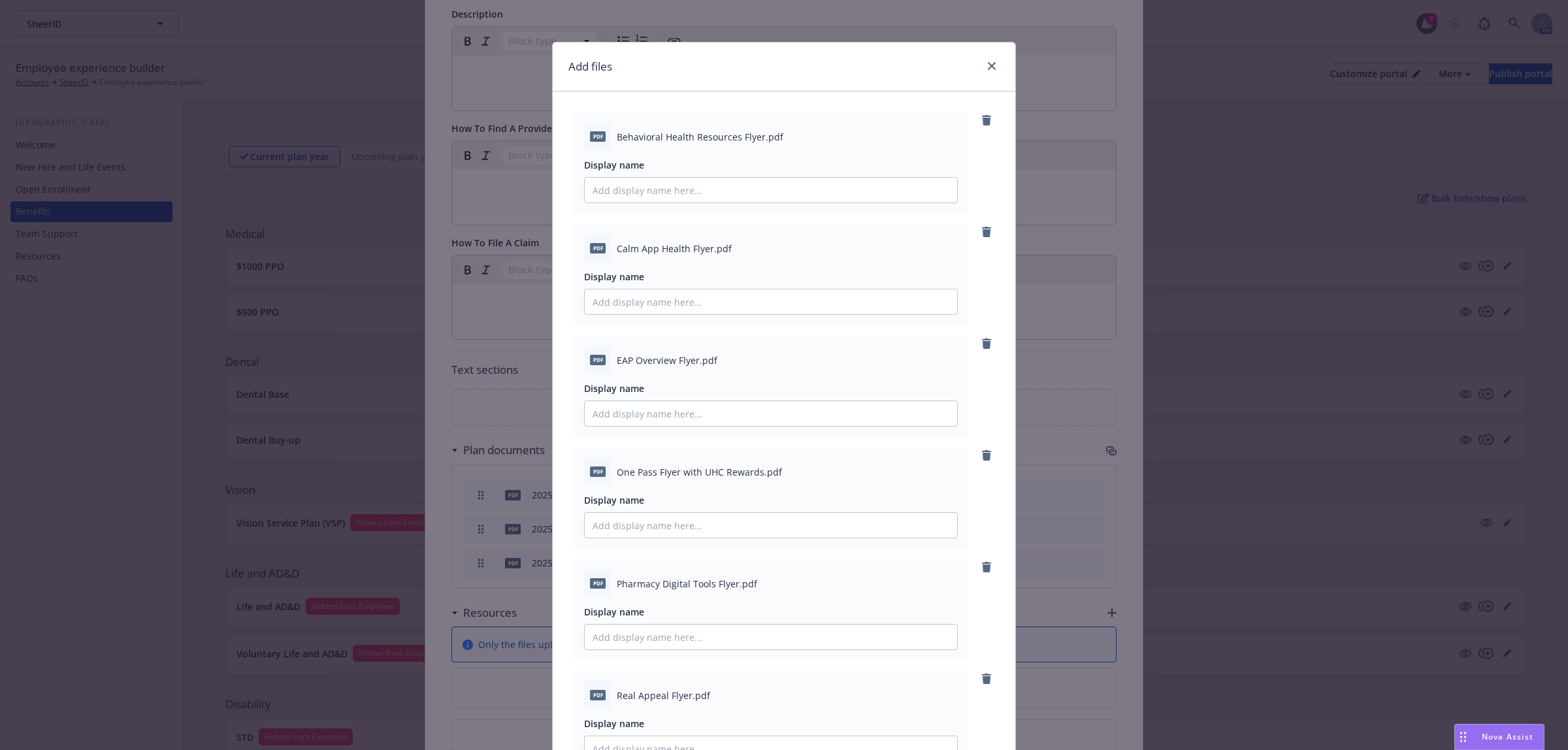
scroll to position [639, 0]
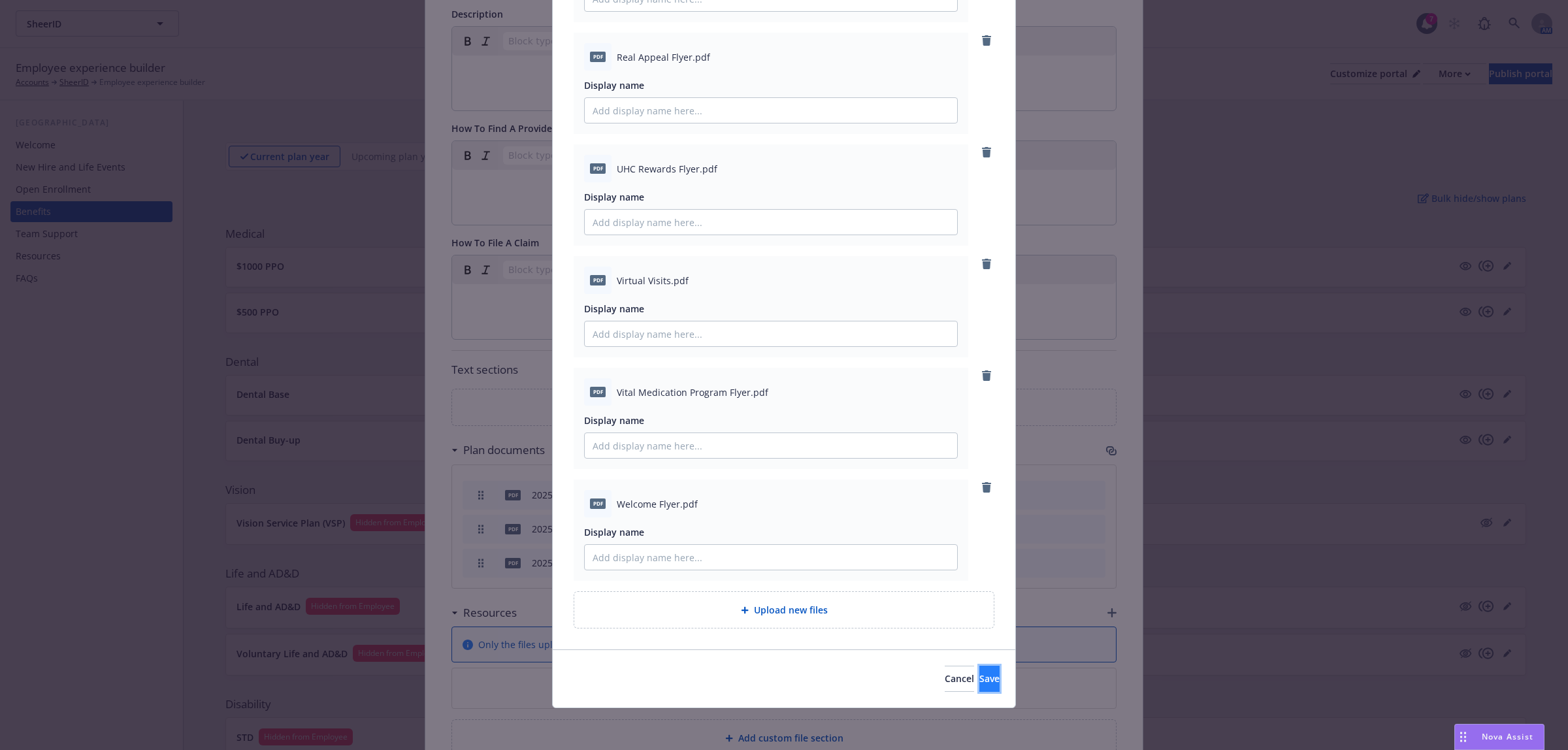
click at [979, 691] on button "Save" at bounding box center [989, 679] width 20 height 26
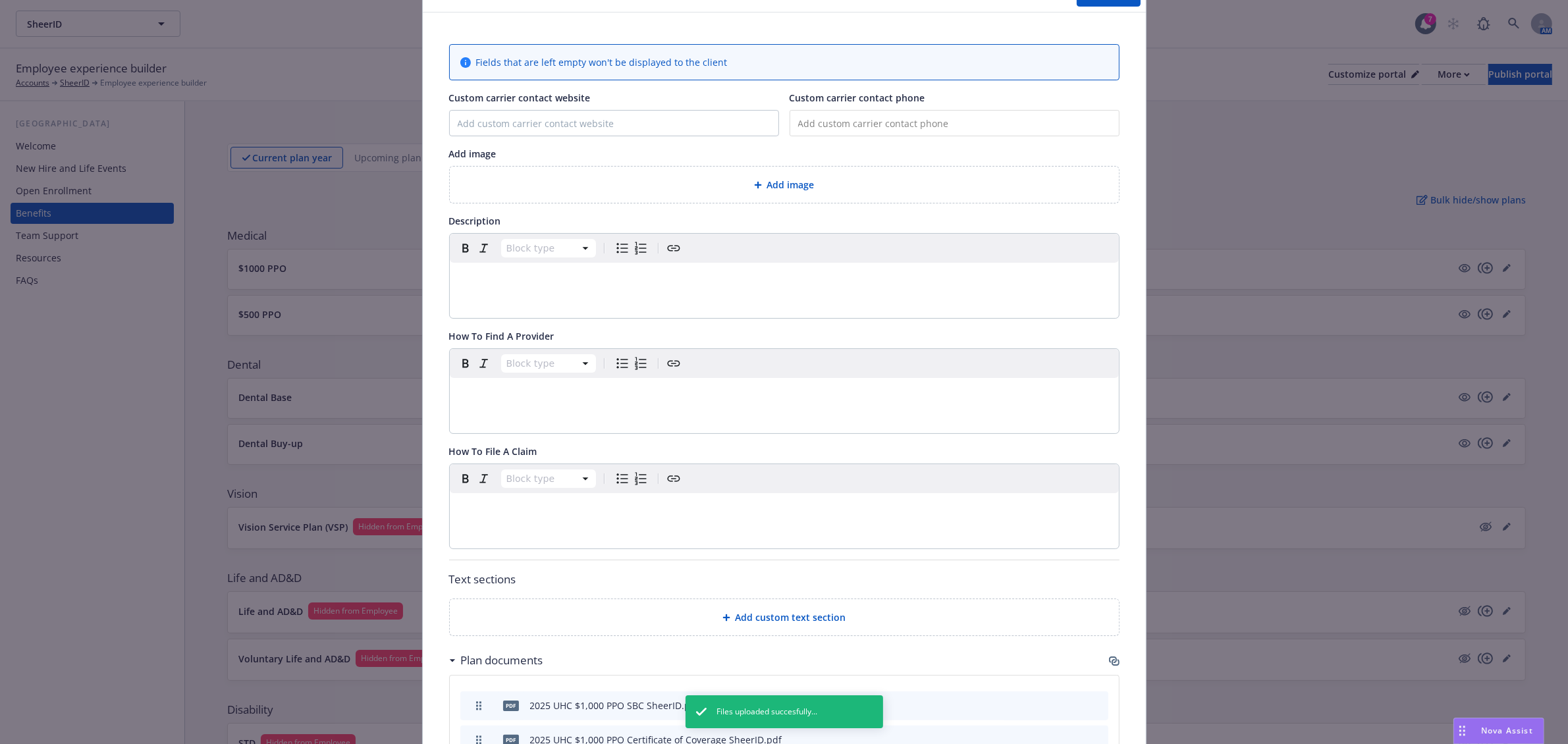
scroll to position [0, 0]
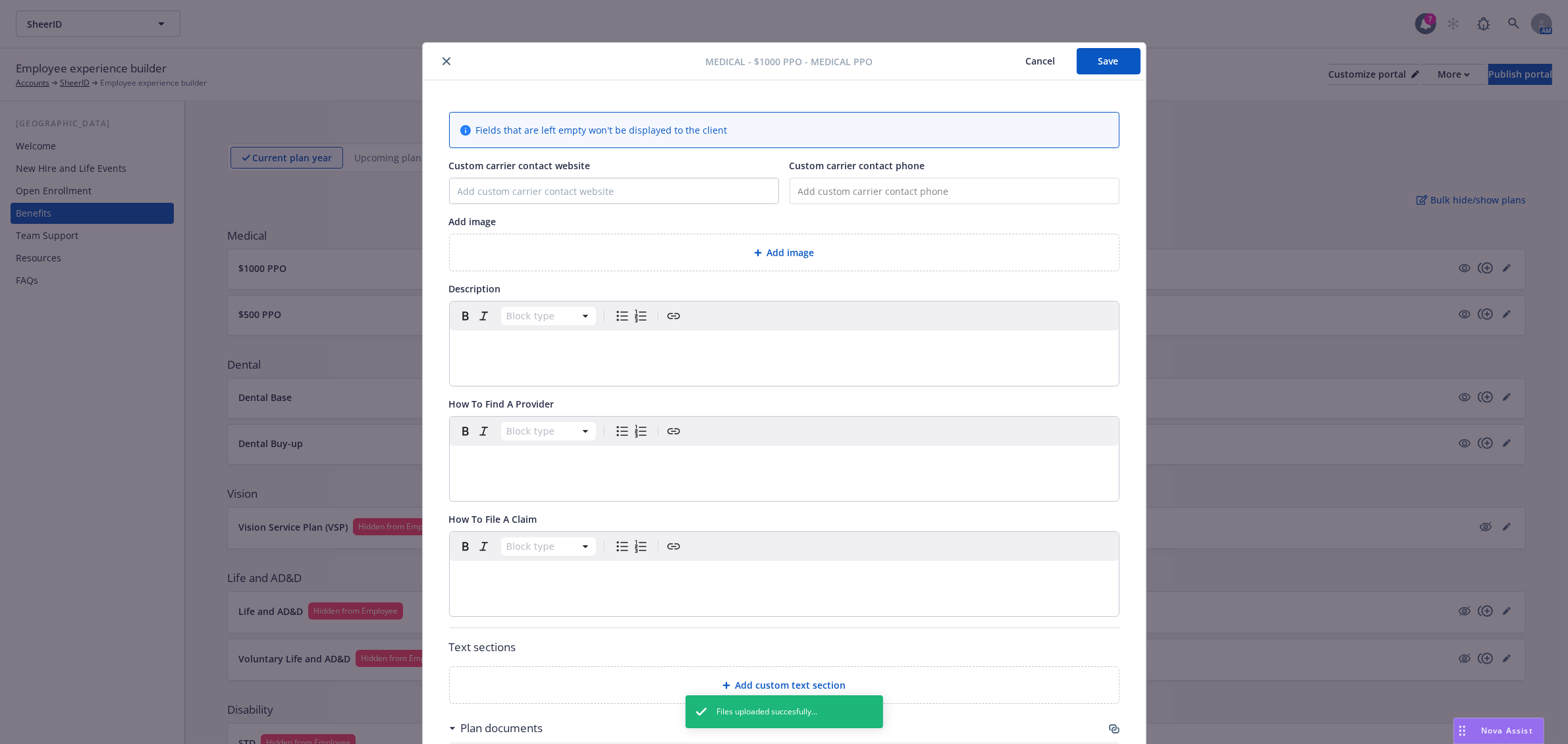
click at [1093, 73] on button "Save" at bounding box center [1108, 61] width 64 height 26
click at [439, 61] on button "close" at bounding box center [446, 62] width 16 height 16
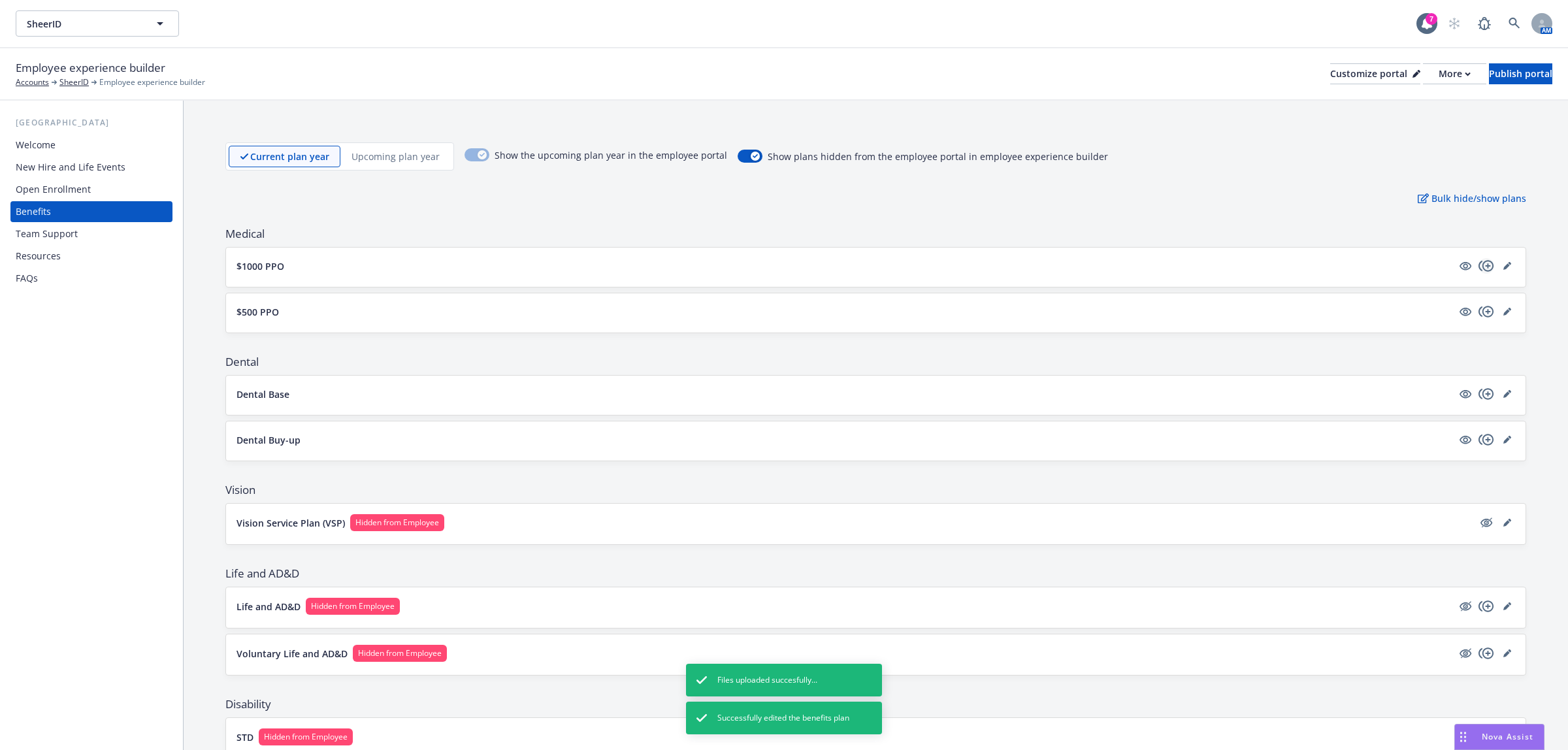
click at [1479, 266] on icon "copyPlus" at bounding box center [1486, 265] width 15 height 11
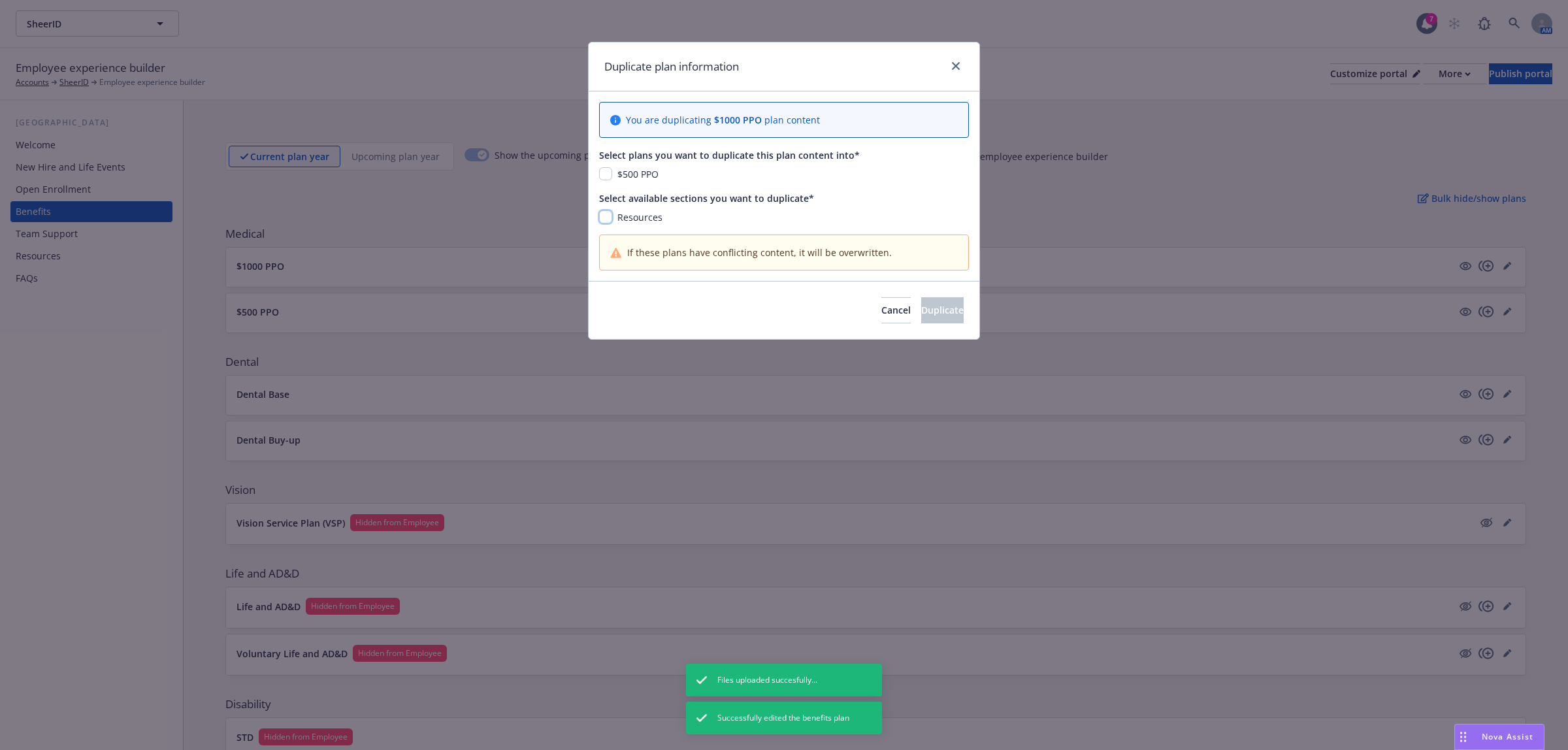
click at [603, 220] on input "checkbox" at bounding box center [605, 217] width 13 height 13
checkbox input "true"
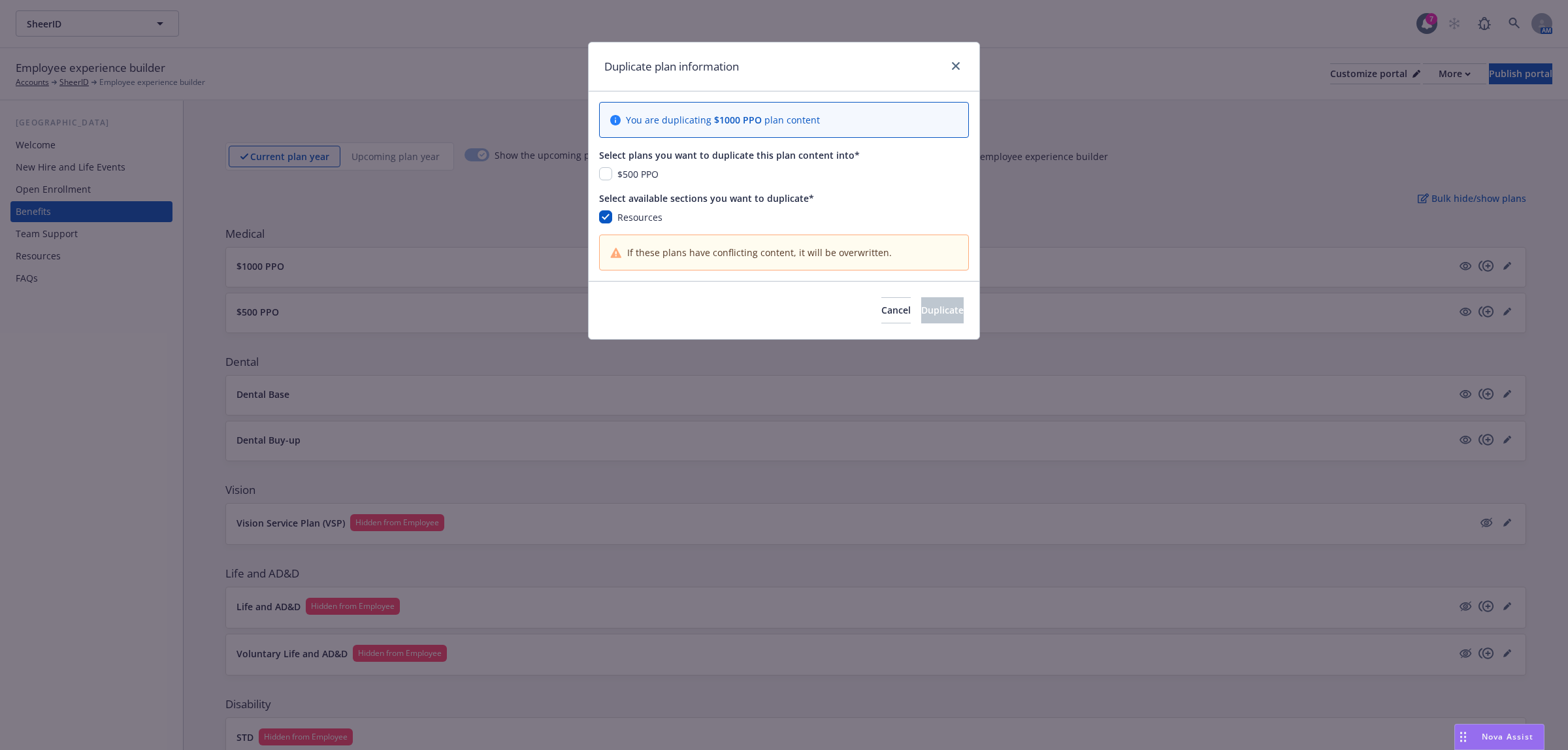
click at [681, 302] on div "Cancel Duplicate" at bounding box center [784, 310] width 391 height 58
click at [881, 315] on span "Cancel" at bounding box center [896, 310] width 30 height 13
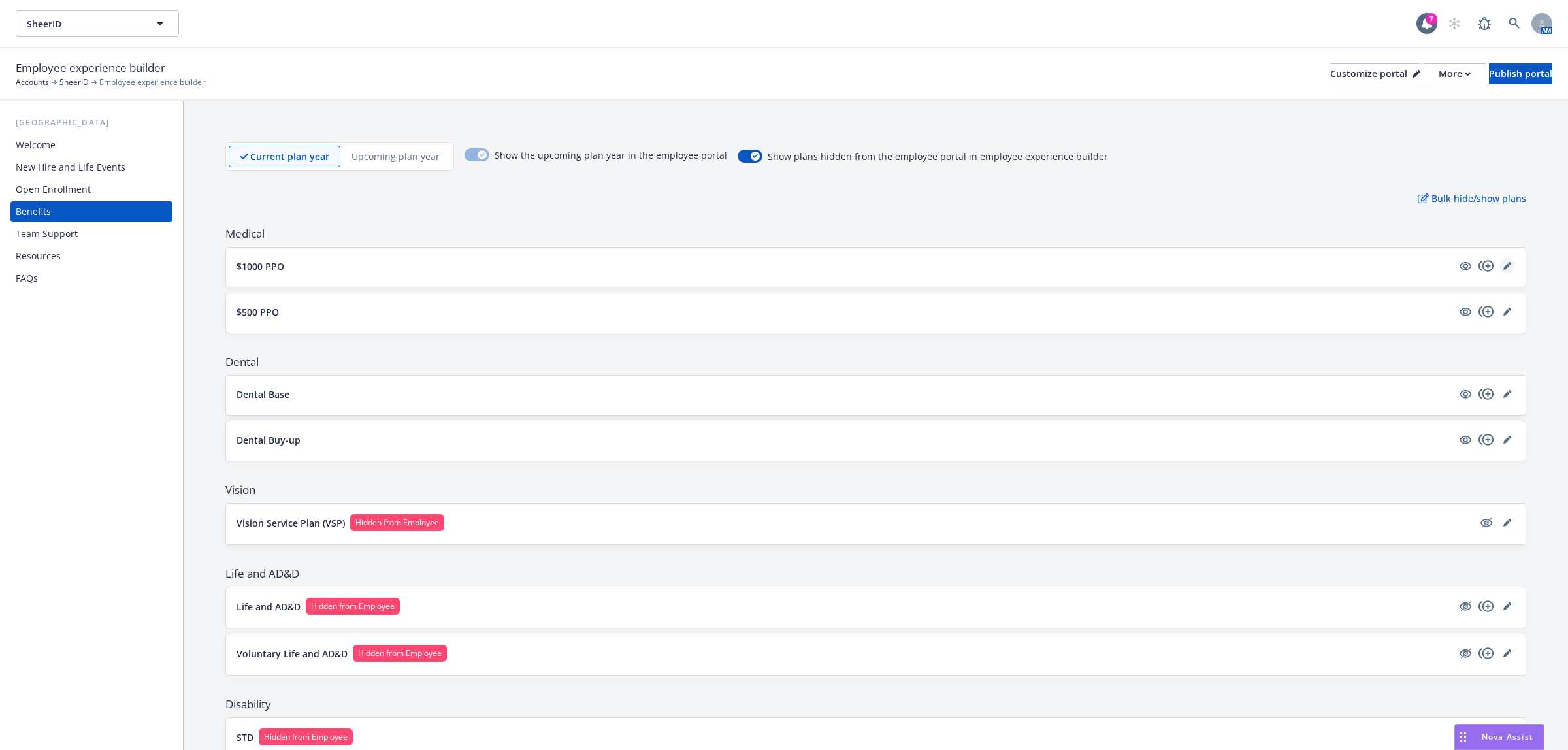
click at [1504, 266] on icon "editPencil" at bounding box center [1508, 266] width 8 height 8
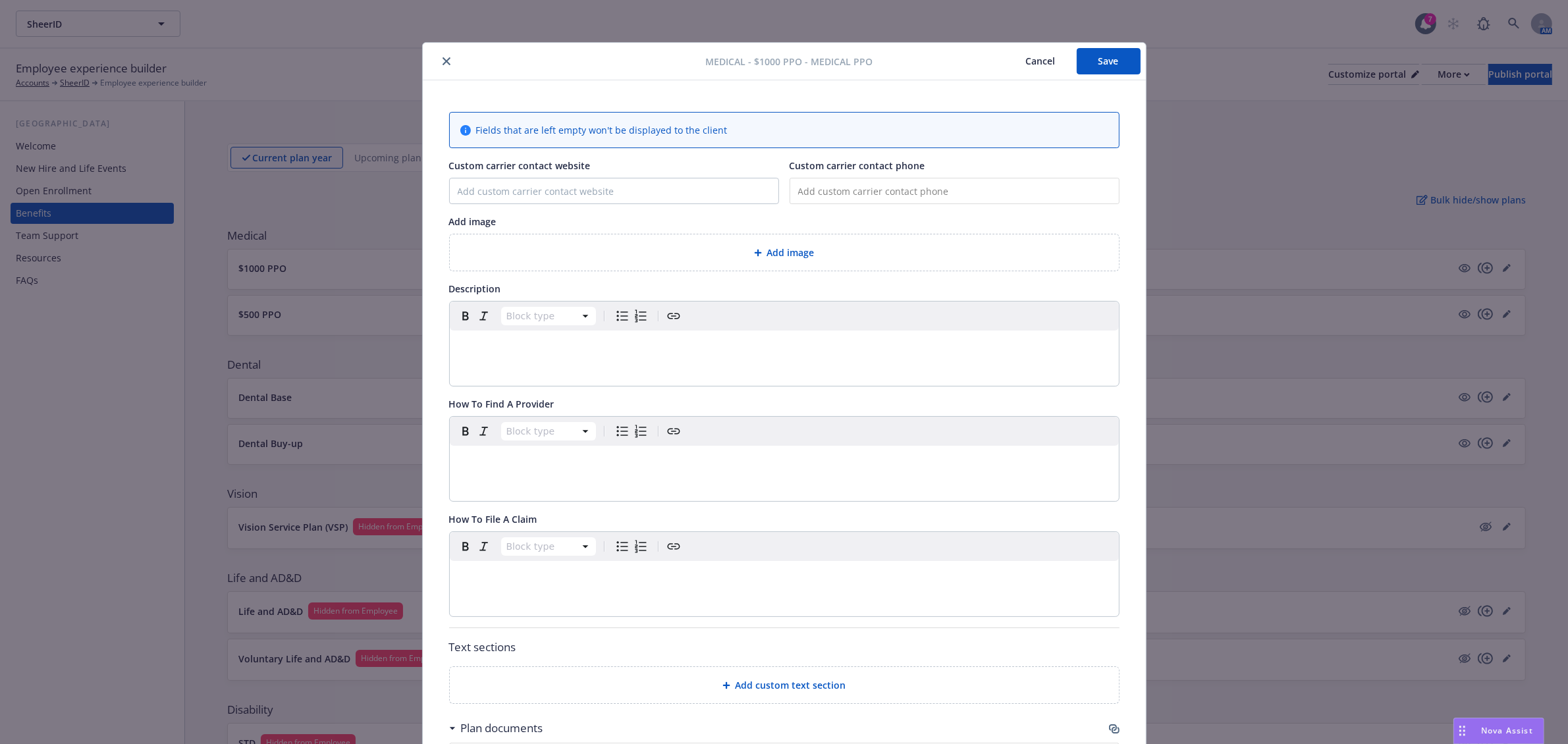
click at [442, 63] on icon "close" at bounding box center [446, 62] width 8 height 8
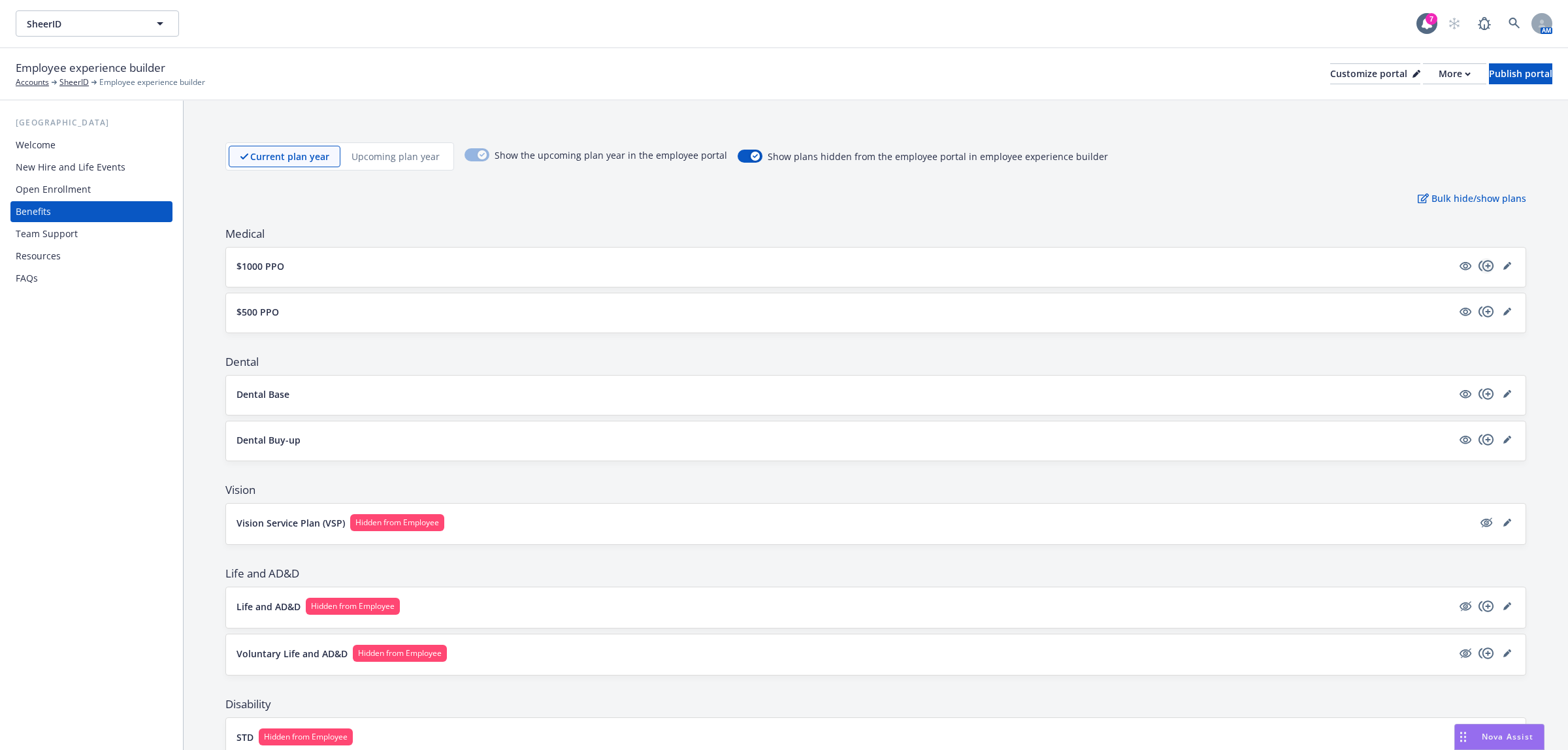
click at [1479, 260] on icon "copyPlus" at bounding box center [1487, 266] width 16 height 16
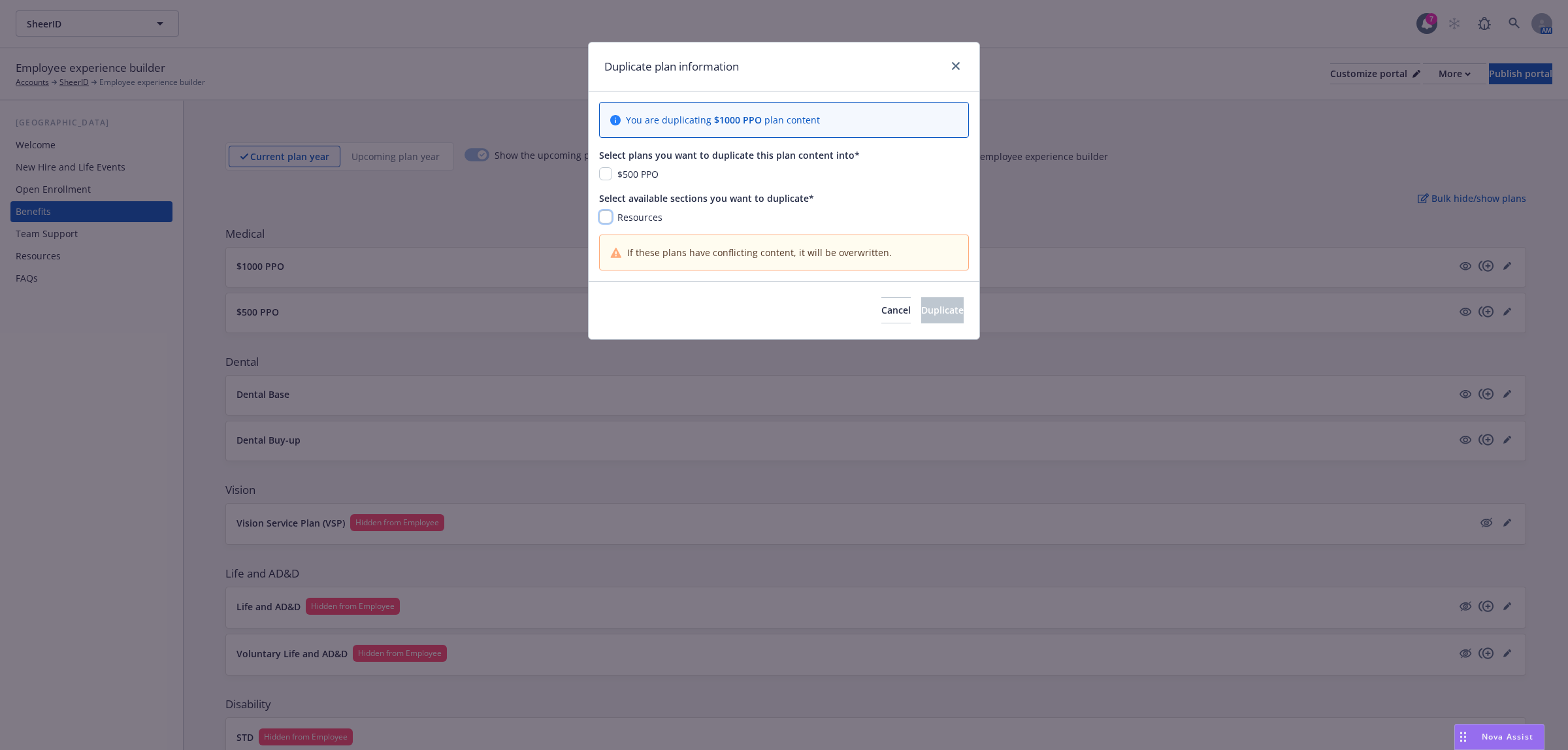
click at [604, 223] on input "checkbox" at bounding box center [605, 217] width 13 height 13
checkbox input "true"
click at [610, 174] on input "checkbox" at bounding box center [605, 174] width 13 height 13
checkbox input "true"
click at [926, 319] on button "Duplicate" at bounding box center [943, 310] width 42 height 26
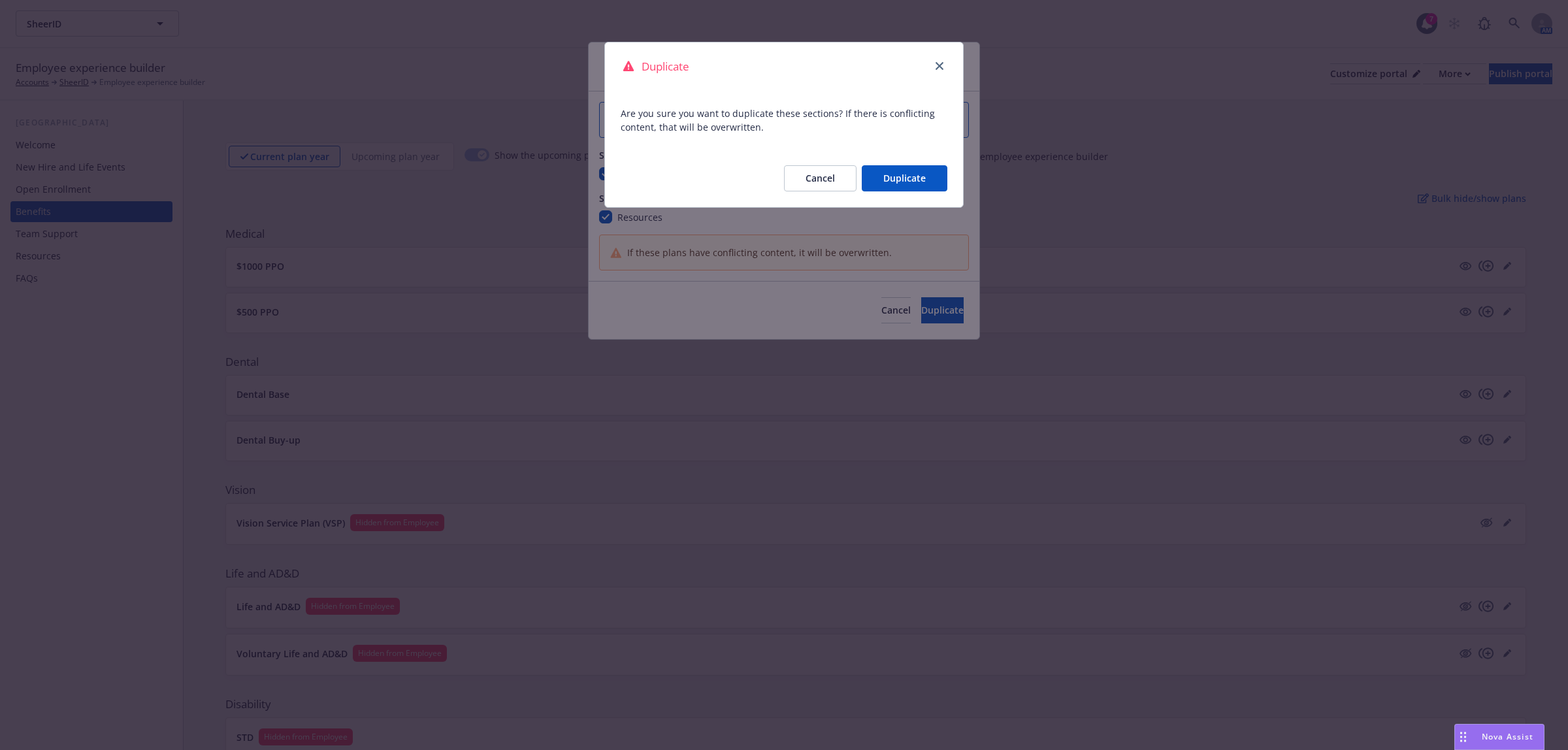
click at [884, 176] on button "Duplicate" at bounding box center [904, 178] width 85 height 26
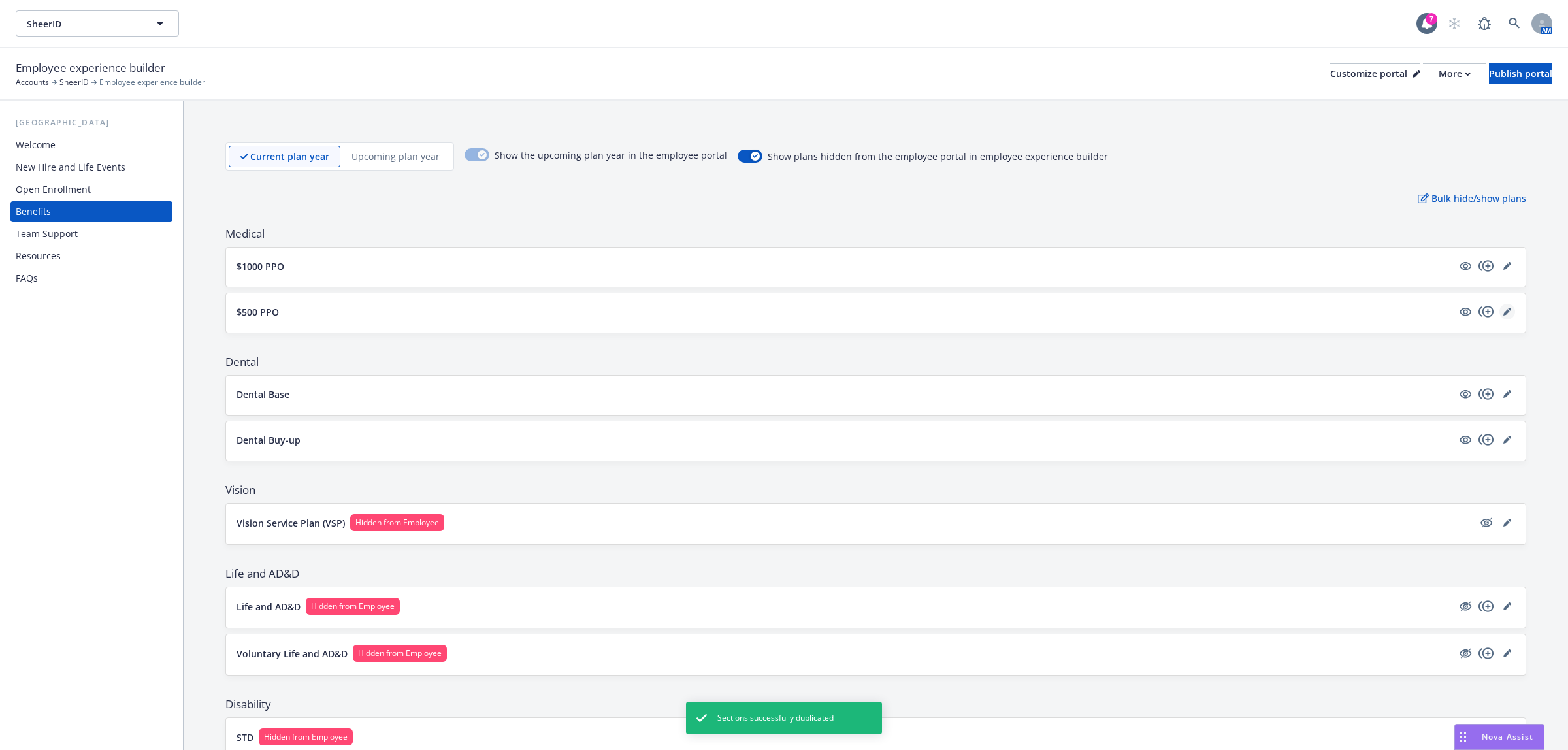
click at [1504, 312] on icon "editPencil" at bounding box center [1508, 312] width 8 height 8
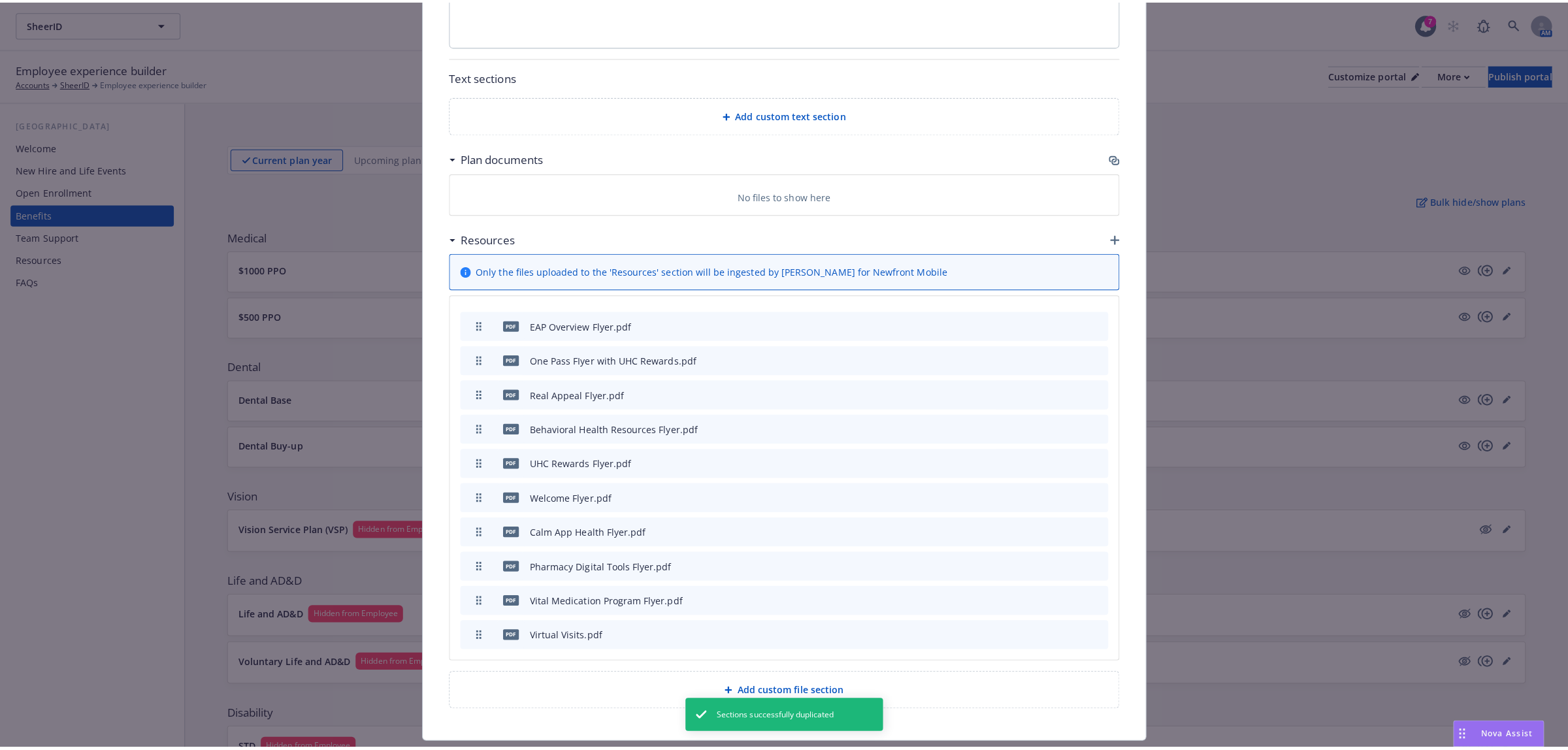
scroll to position [606, 0]
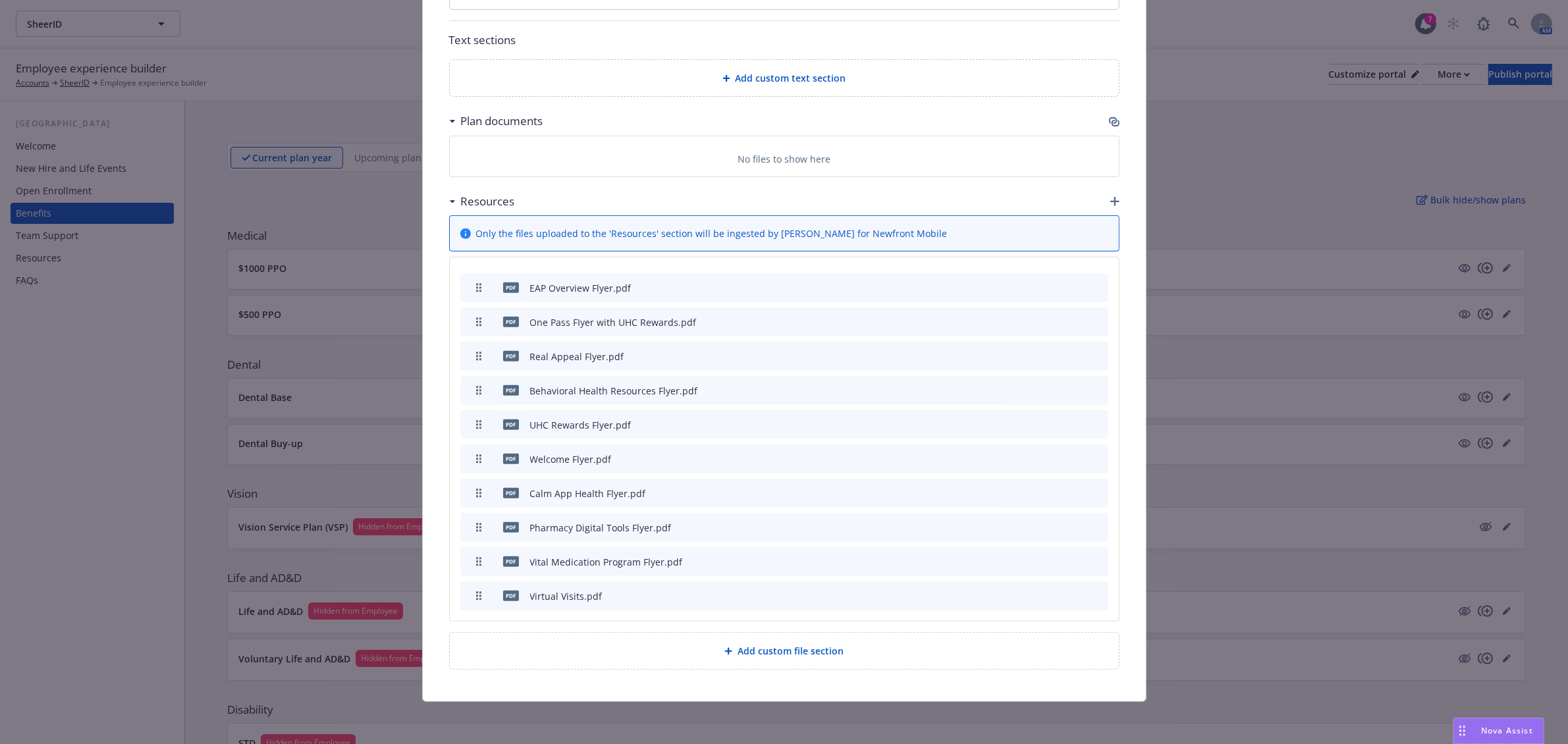
click at [1109, 119] on icon "button" at bounding box center [1113, 121] width 8 height 6
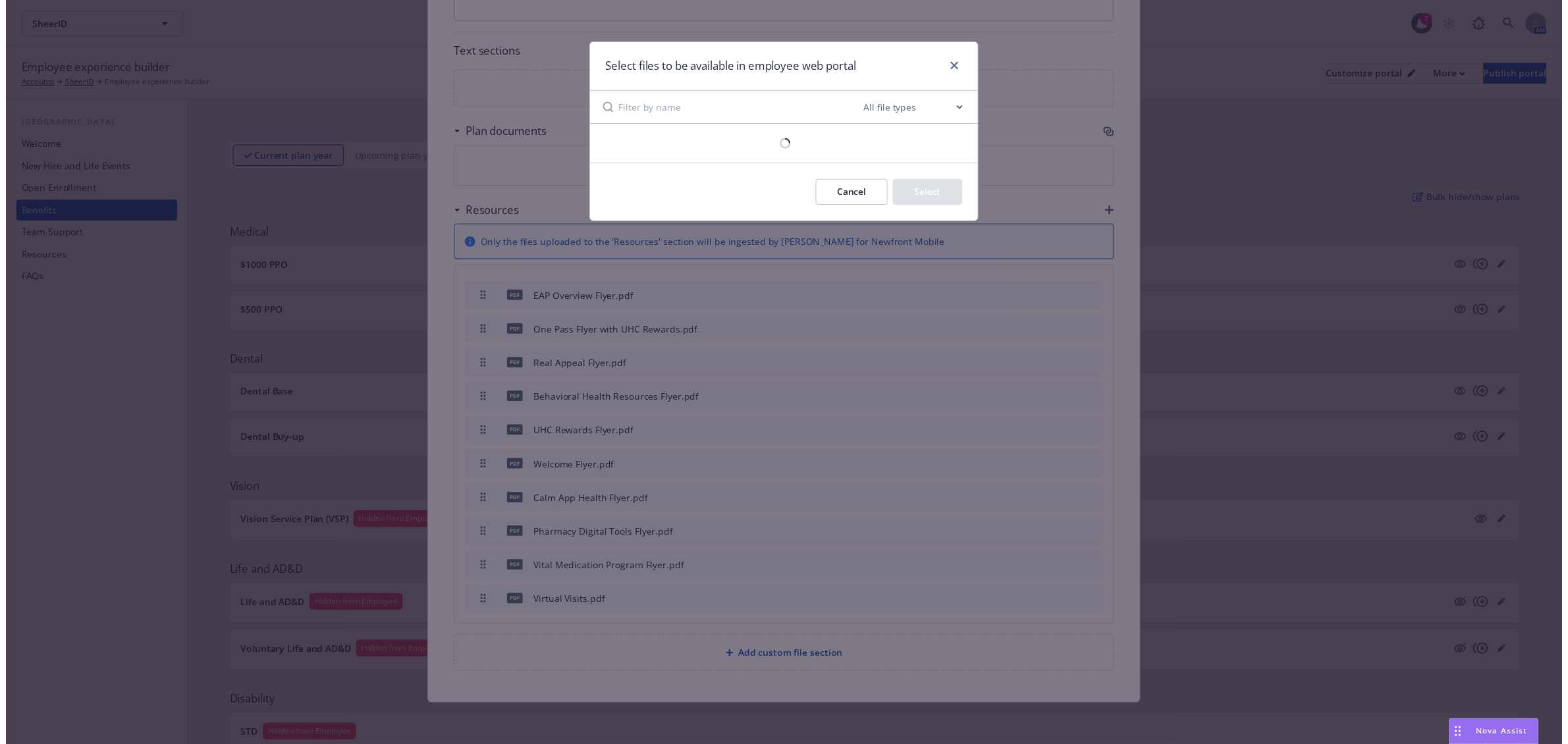
scroll to position [598, 0]
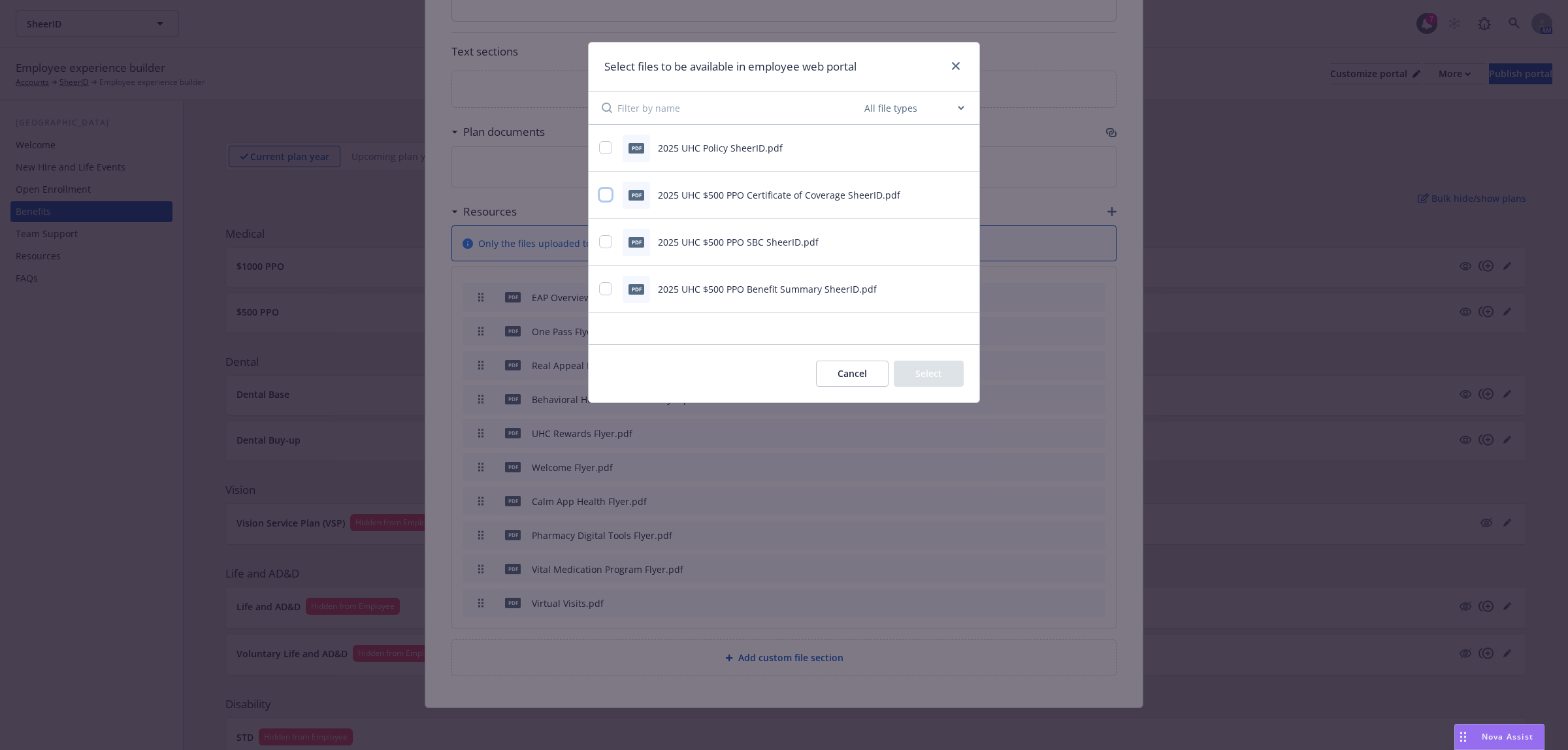
click at [609, 196] on input "checkbox" at bounding box center [605, 194] width 13 height 13
checkbox input "true"
click at [611, 239] on input "checkbox" at bounding box center [605, 242] width 13 height 13
checkbox input "true"
click at [598, 294] on div "pdf 2025 UHC $500 PPO Benefit Summary SheerID.pdf" at bounding box center [784, 290] width 391 height 47
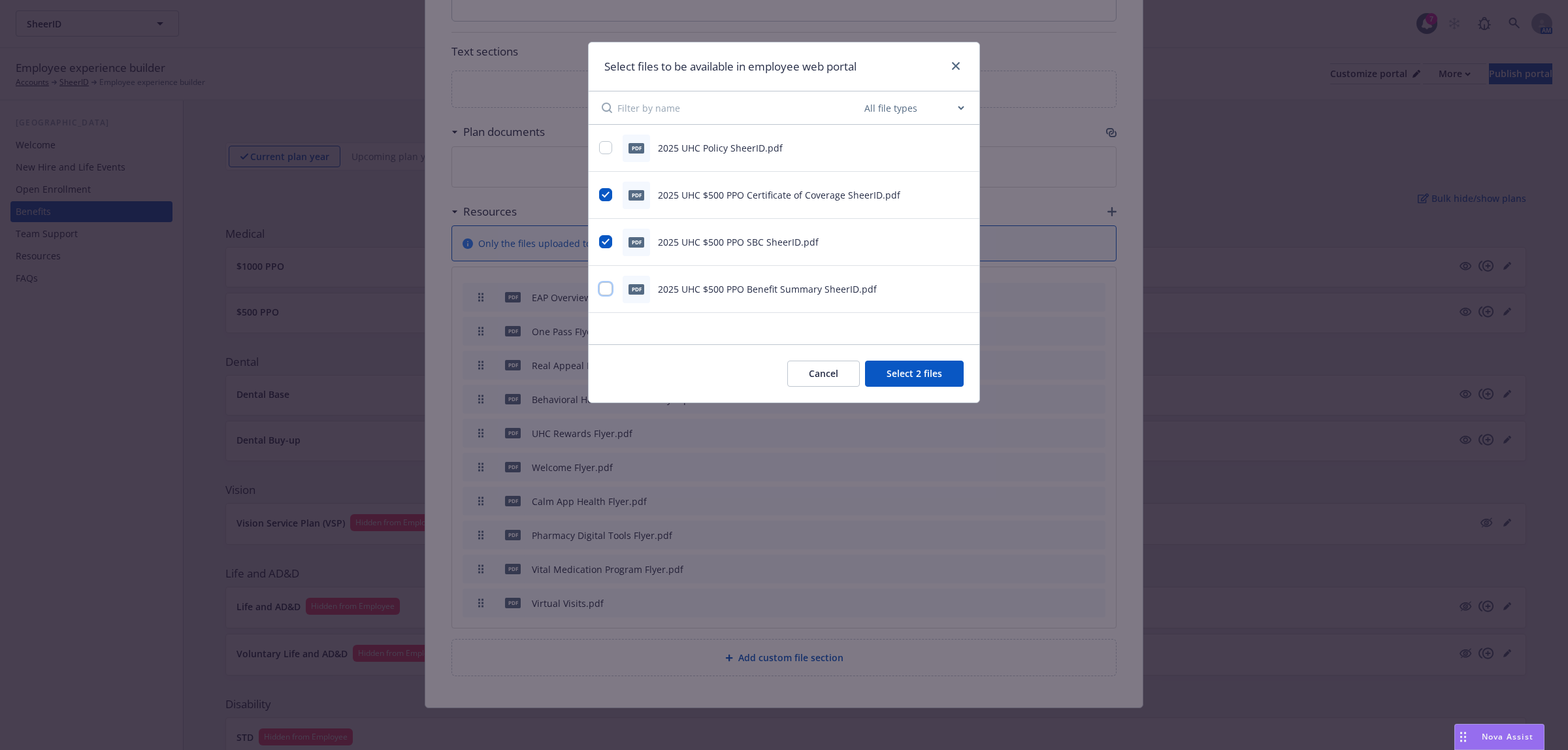
click at [611, 291] on input "checkbox" at bounding box center [605, 289] width 13 height 13
checkbox input "true"
click at [948, 384] on button "Select 3 files" at bounding box center [914, 373] width 99 height 26
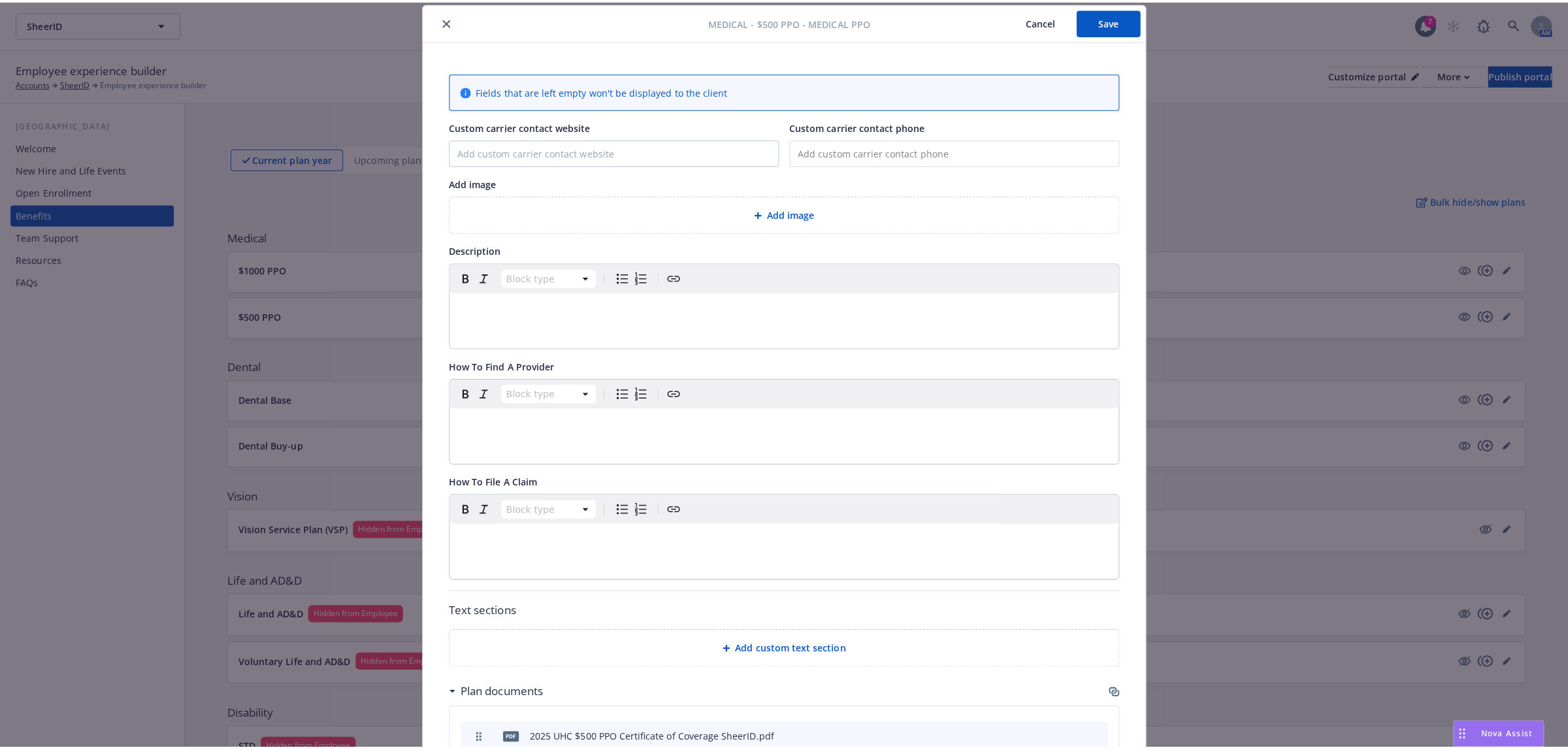
scroll to position [0, 0]
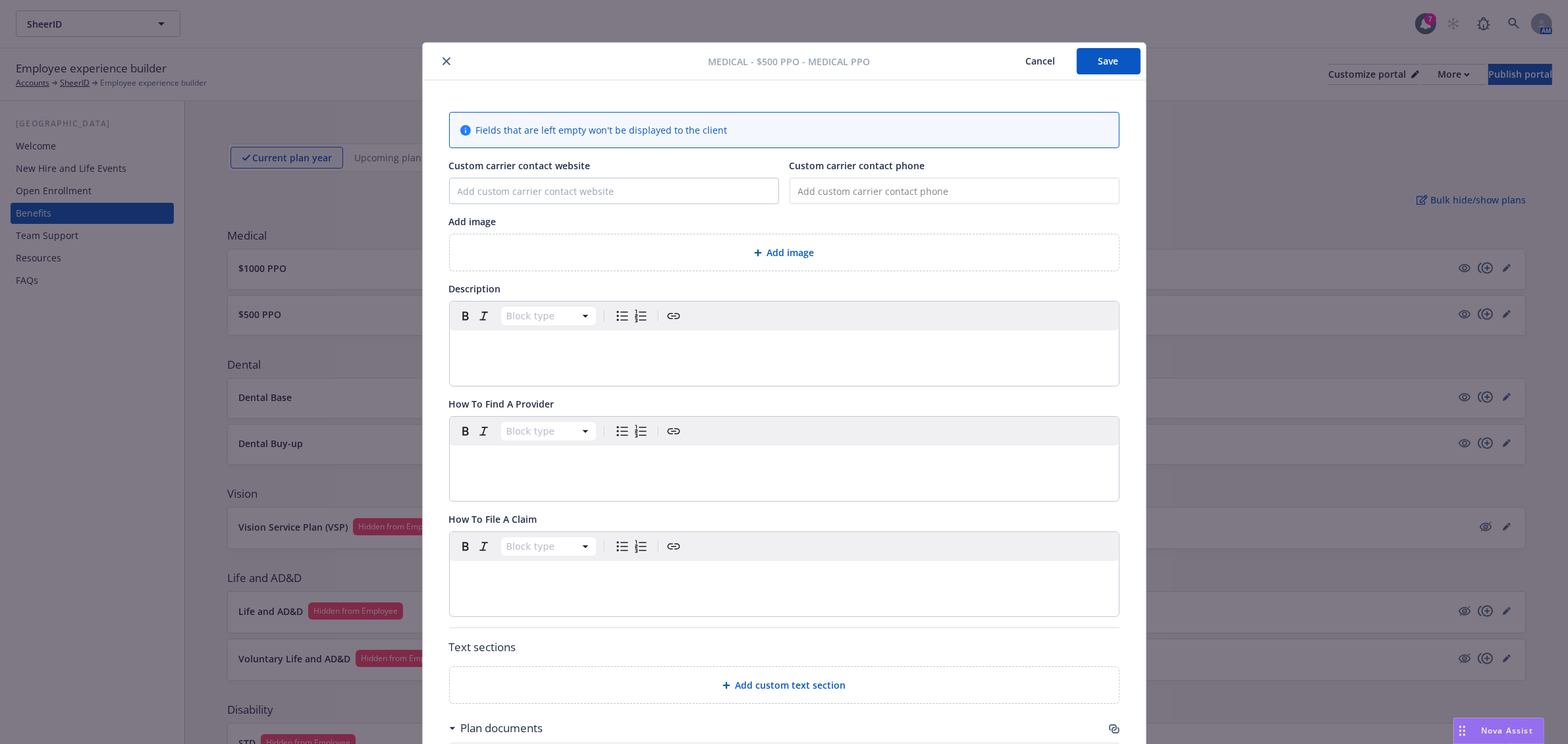
click at [1104, 61] on button "Save" at bounding box center [1108, 61] width 64 height 26
click at [440, 65] on button "close" at bounding box center [446, 62] width 16 height 16
